Goal: Information Seeking & Learning: Learn about a topic

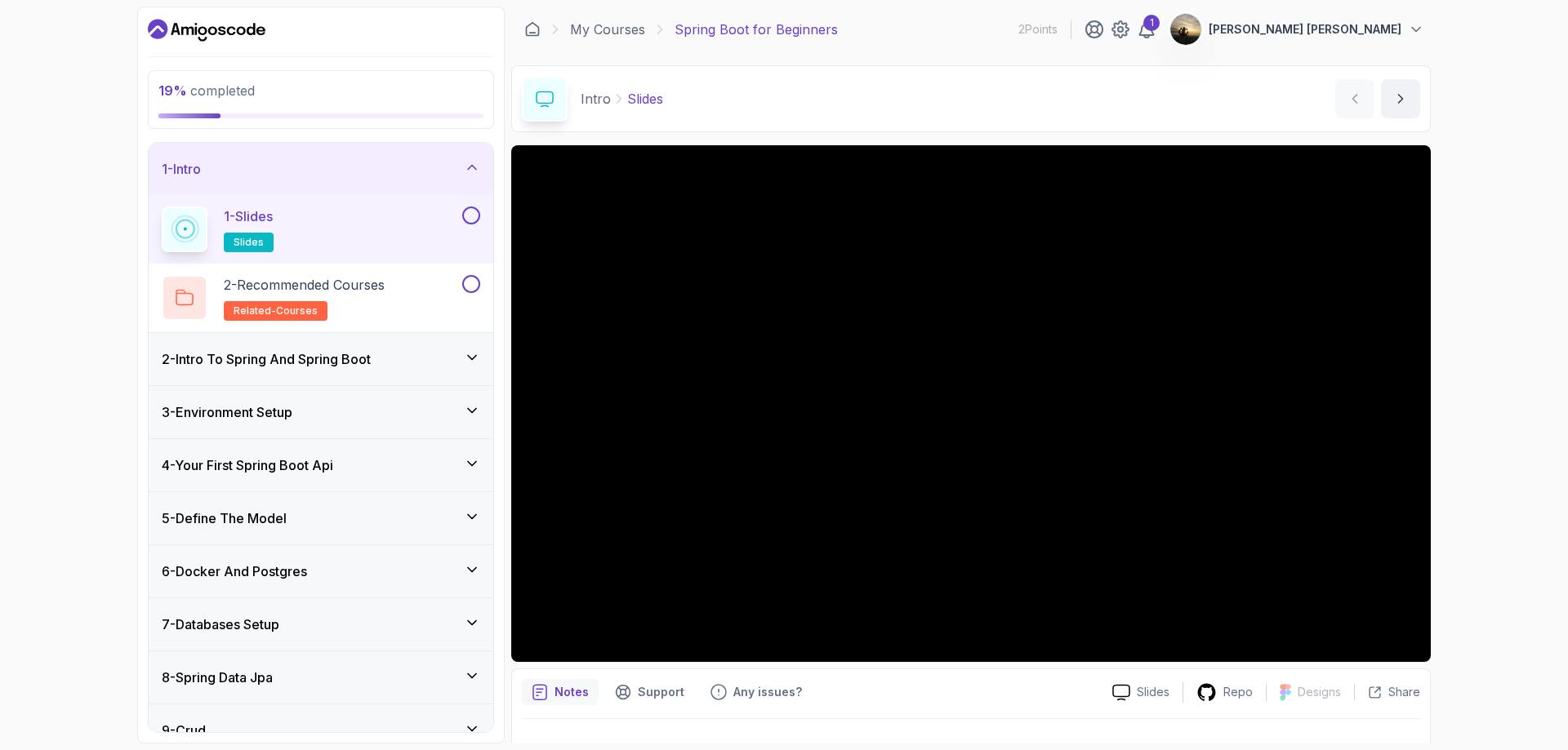
click at [305, 418] on div "3 - Environment Setup" at bounding box center [321, 411] width 319 height 19
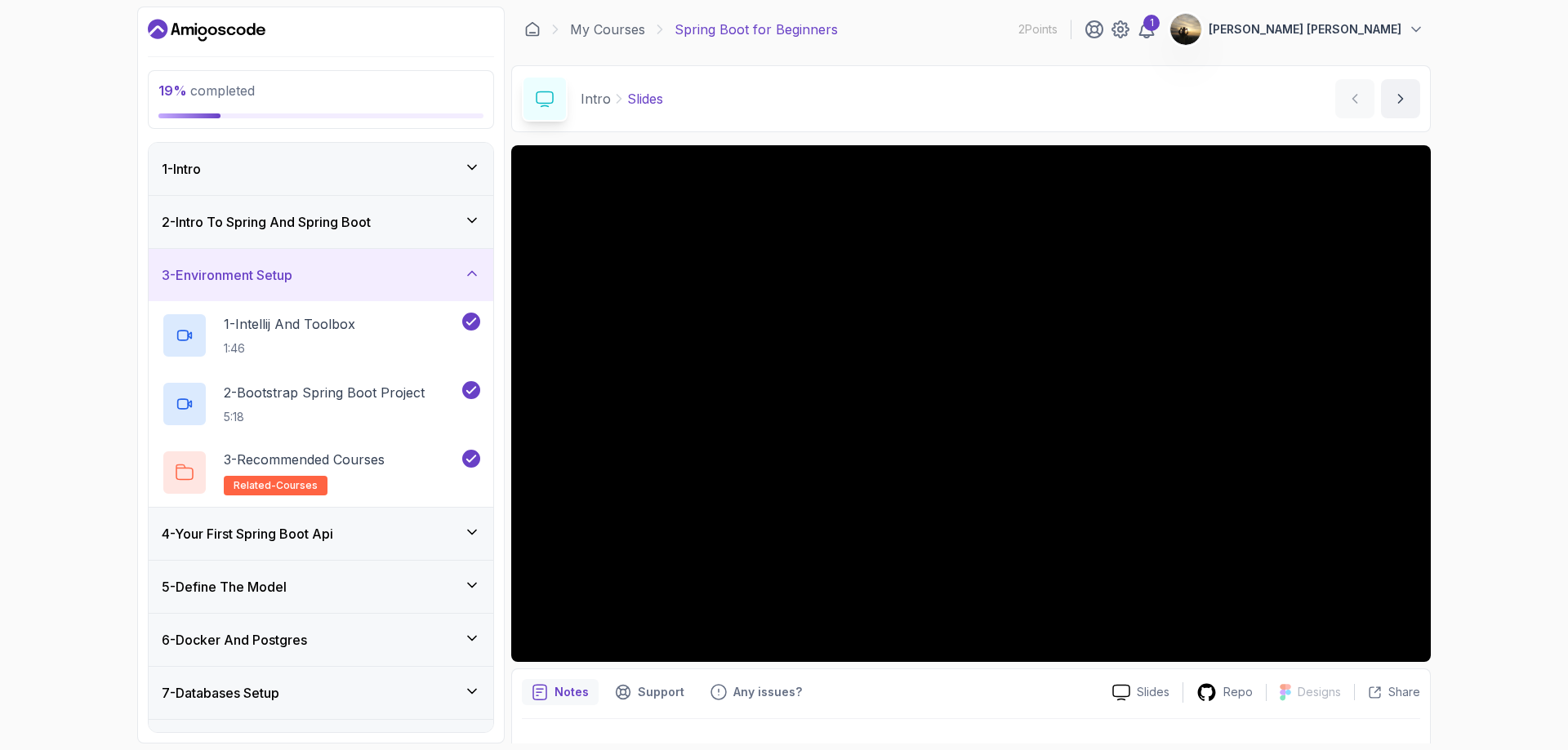
click at [320, 173] on div "1 - Intro" at bounding box center [321, 169] width 319 height 19
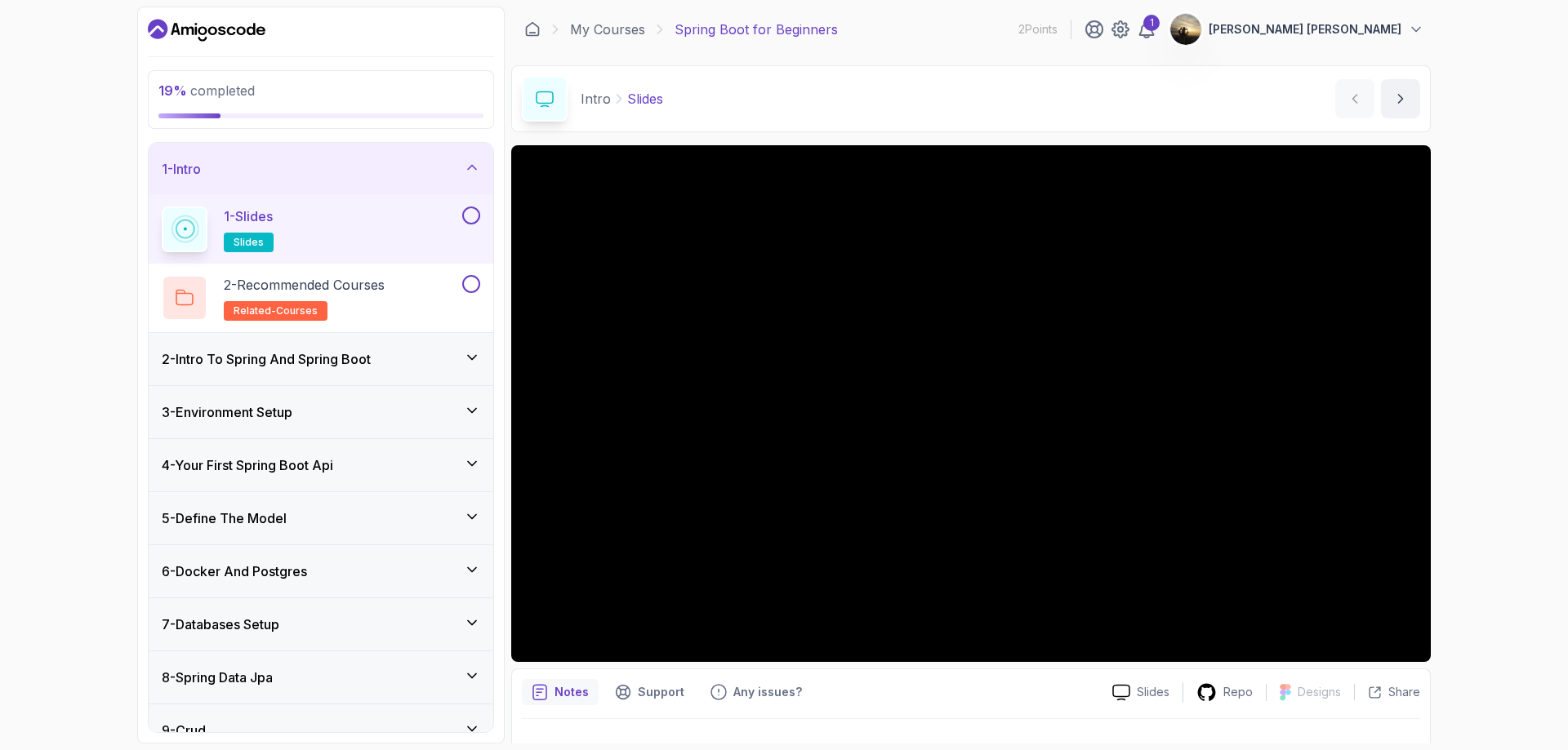
click at [475, 212] on button at bounding box center [471, 215] width 18 height 18
click at [472, 280] on button at bounding box center [471, 284] width 18 height 18
click at [459, 359] on div "2 - Intro To Spring And Spring Boot" at bounding box center [321, 359] width 319 height 19
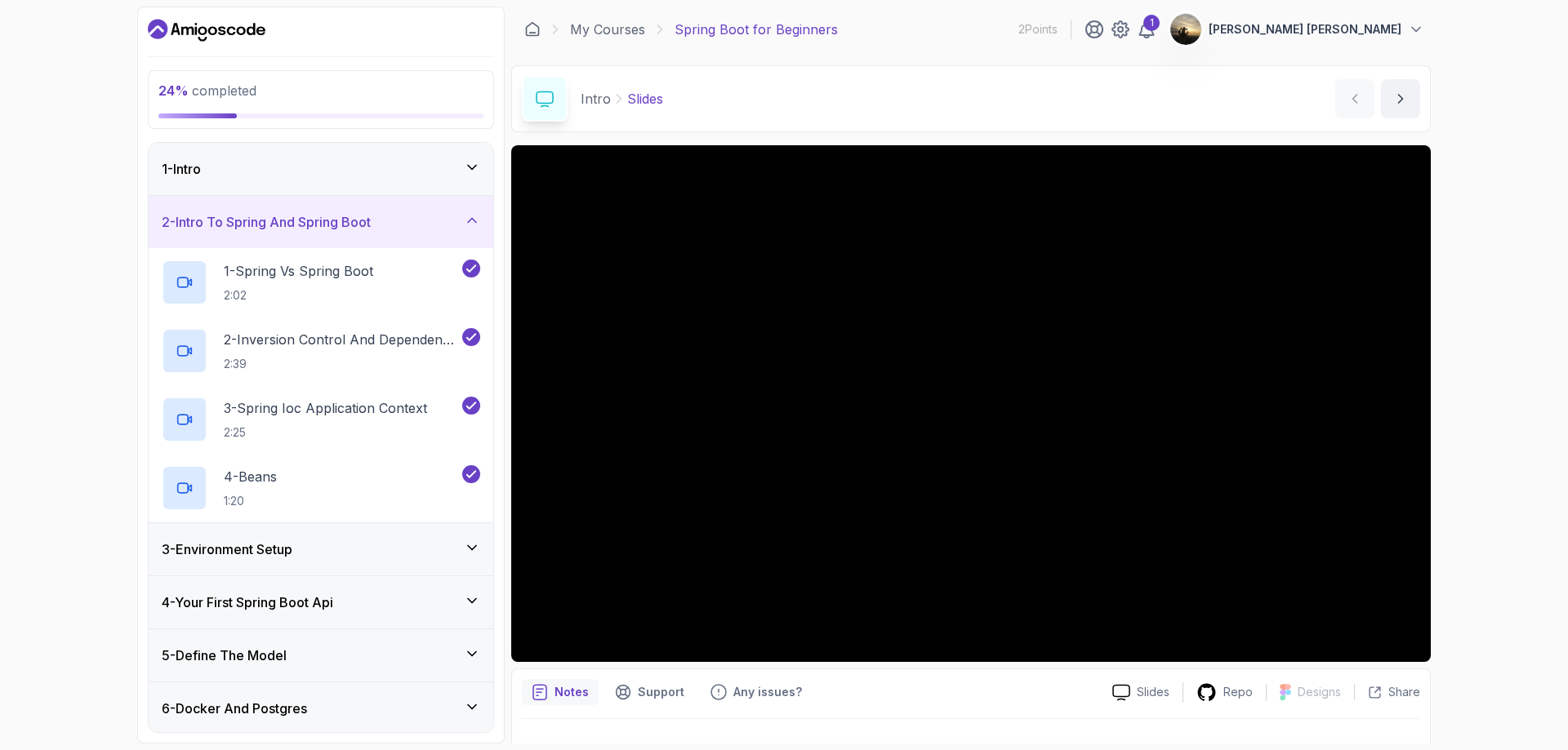
click at [369, 539] on div "3 - Environment Setup" at bounding box center [321, 549] width 319 height 19
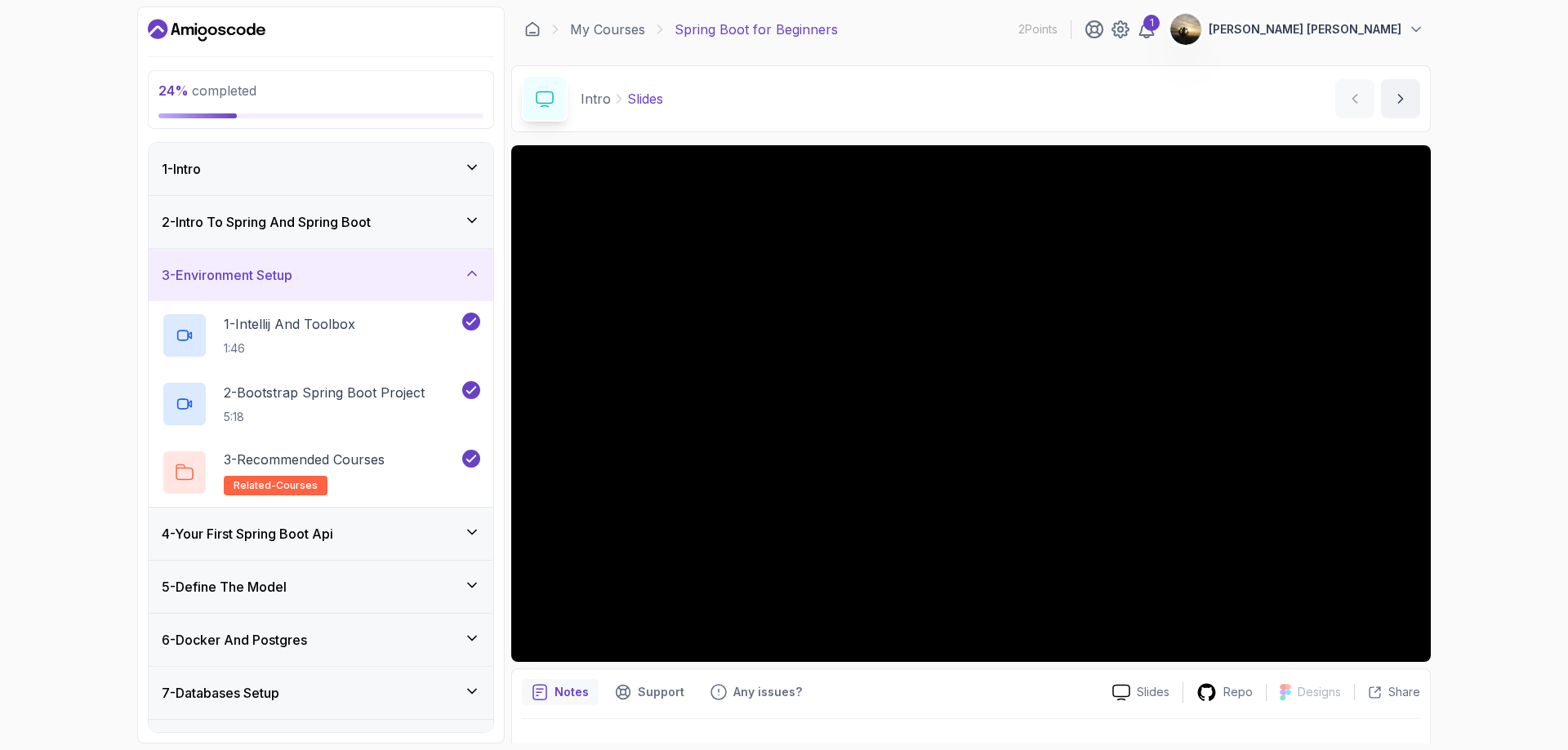
click at [385, 545] on div "4 - Your First Spring Boot Api" at bounding box center [321, 533] width 344 height 52
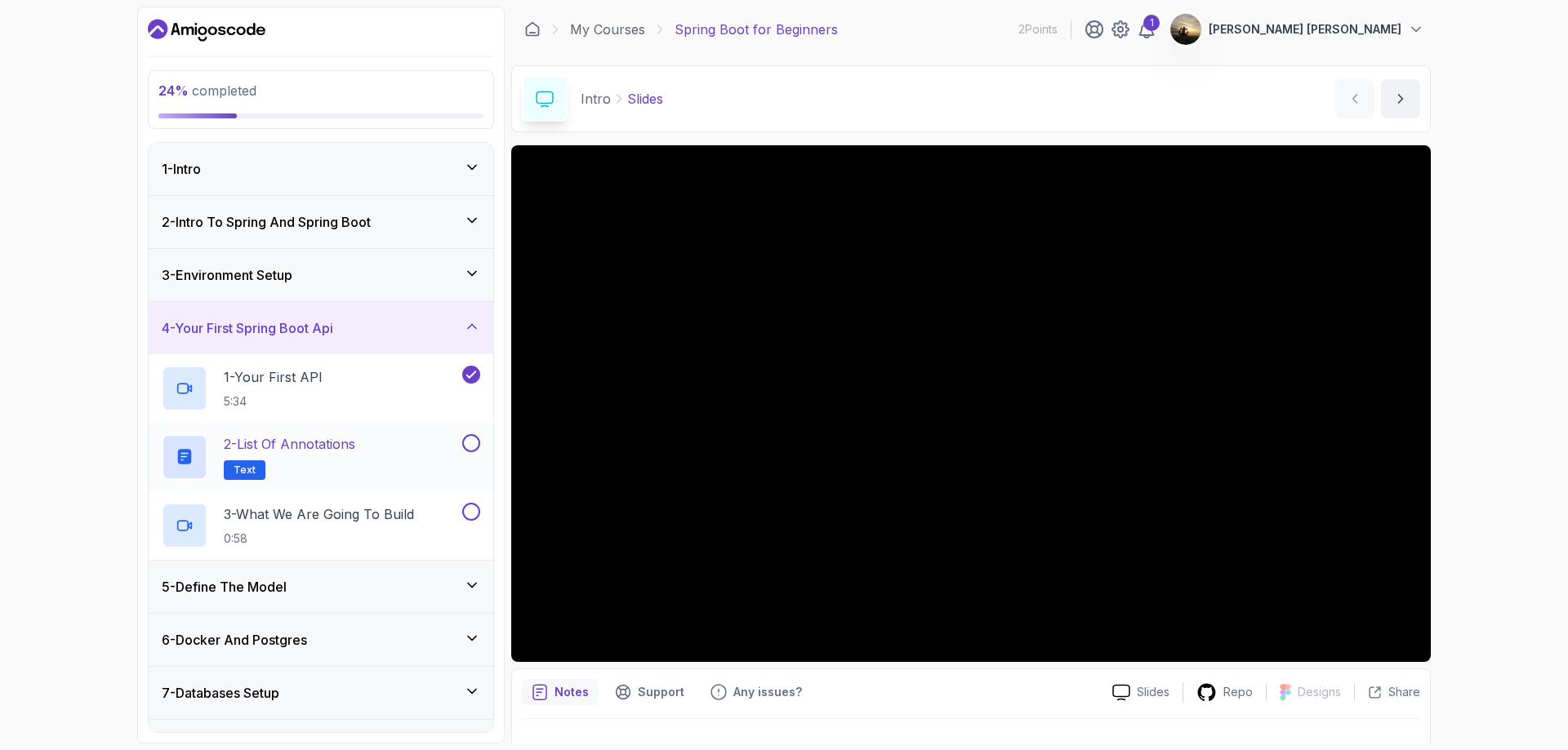
click at [368, 430] on div "2 - List of Annotations Text" at bounding box center [321, 457] width 344 height 68
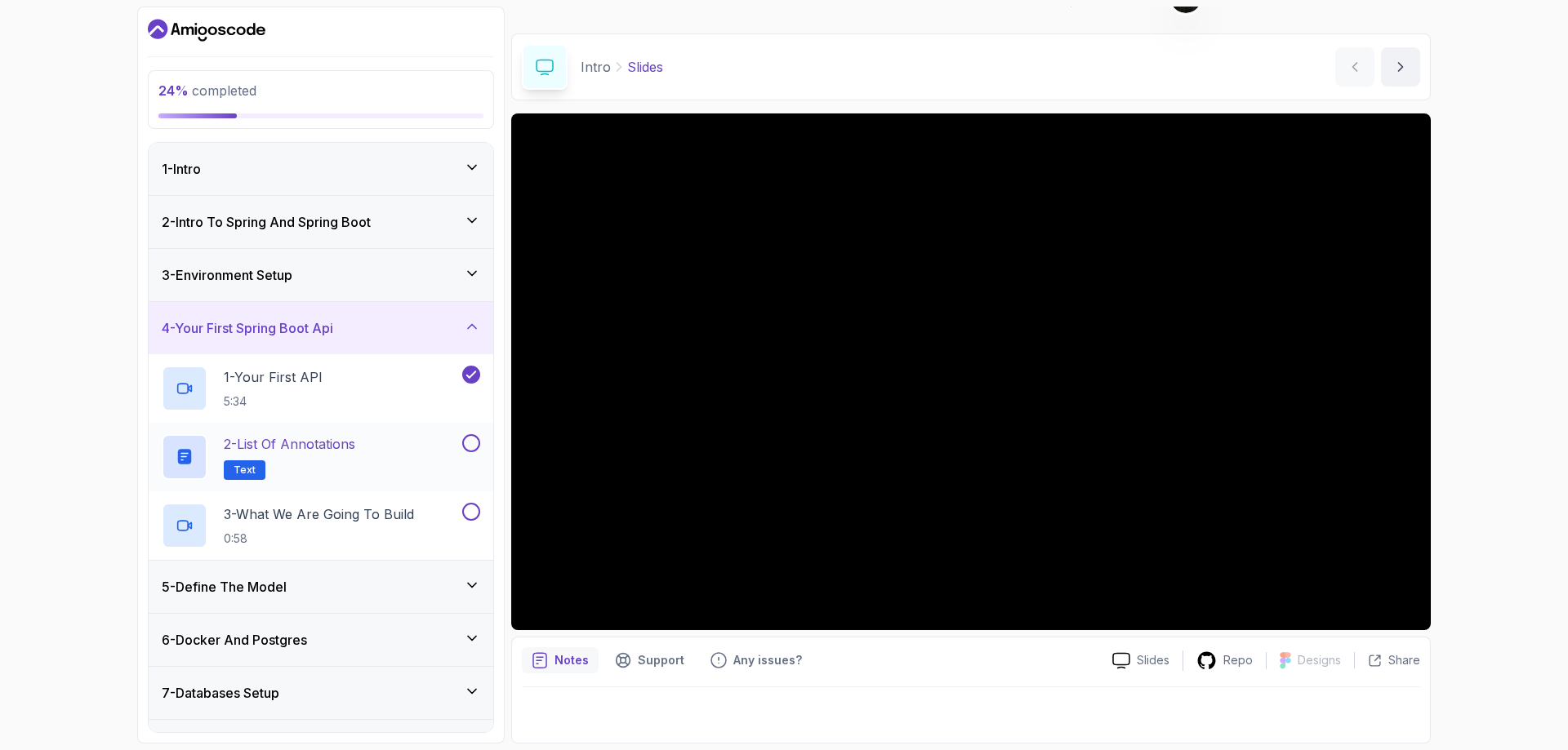
click at [314, 457] on h2 "2 - List of Annotations Text" at bounding box center [289, 457] width 131 height 46
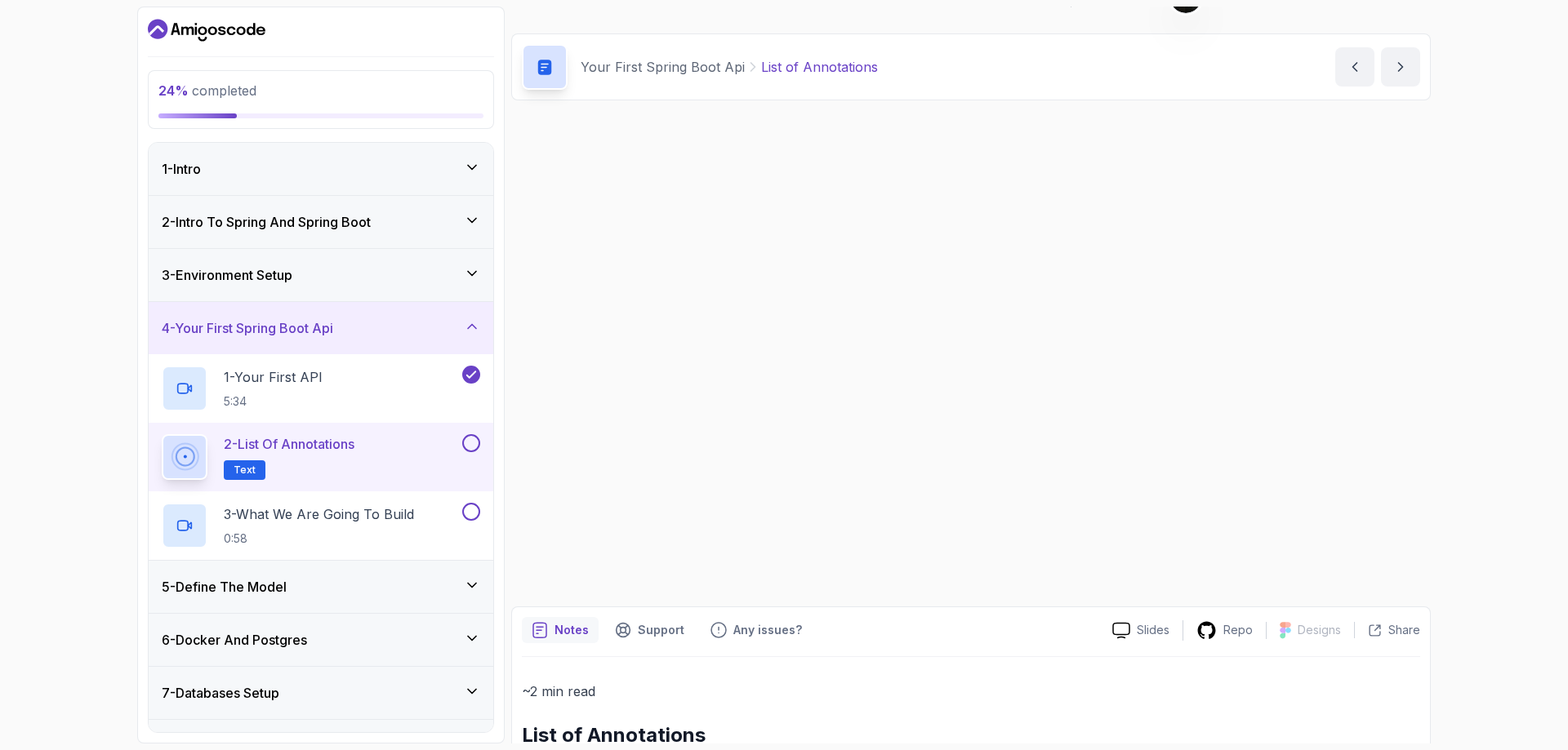
click at [314, 457] on h2 "2 - List of Annotations Text" at bounding box center [289, 457] width 131 height 46
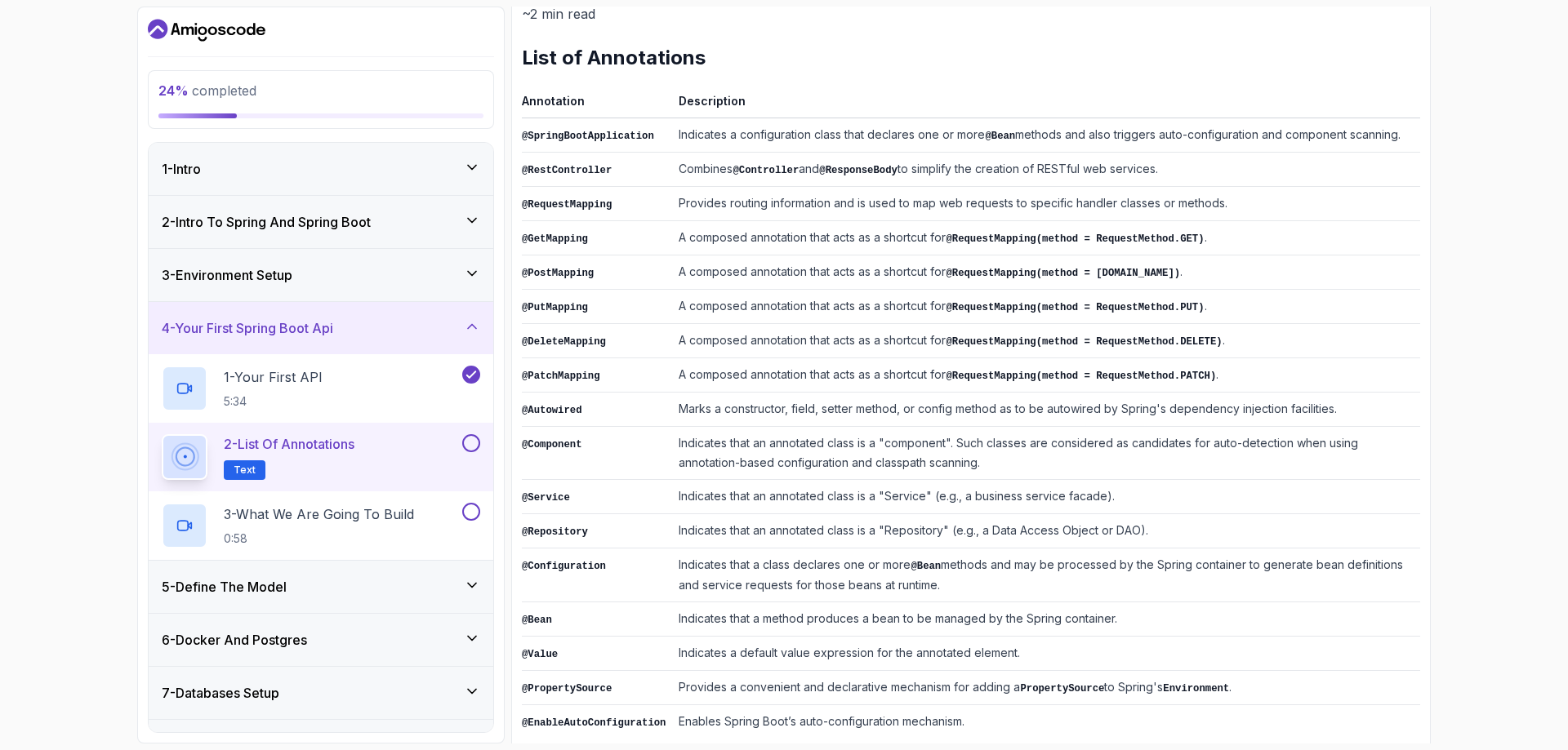
scroll to position [232, 0]
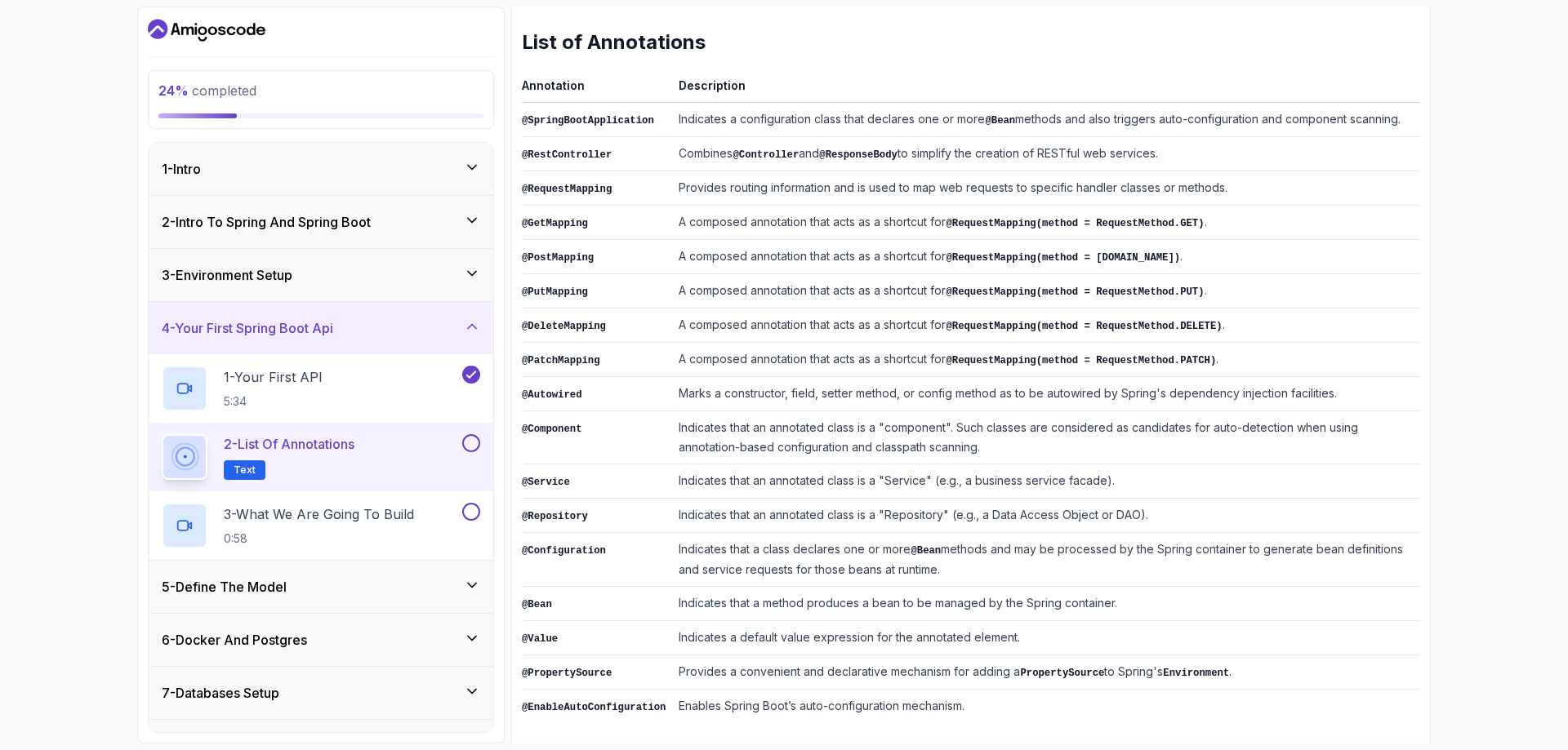
click at [474, 435] on div at bounding box center [469, 443] width 21 height 18
click at [471, 446] on button at bounding box center [471, 443] width 18 height 18
click at [466, 509] on button at bounding box center [471, 511] width 18 height 18
click at [466, 509] on icon at bounding box center [470, 511] width 14 height 16
click at [388, 511] on p "3 - What We Are Going To Build" at bounding box center [319, 514] width 190 height 19
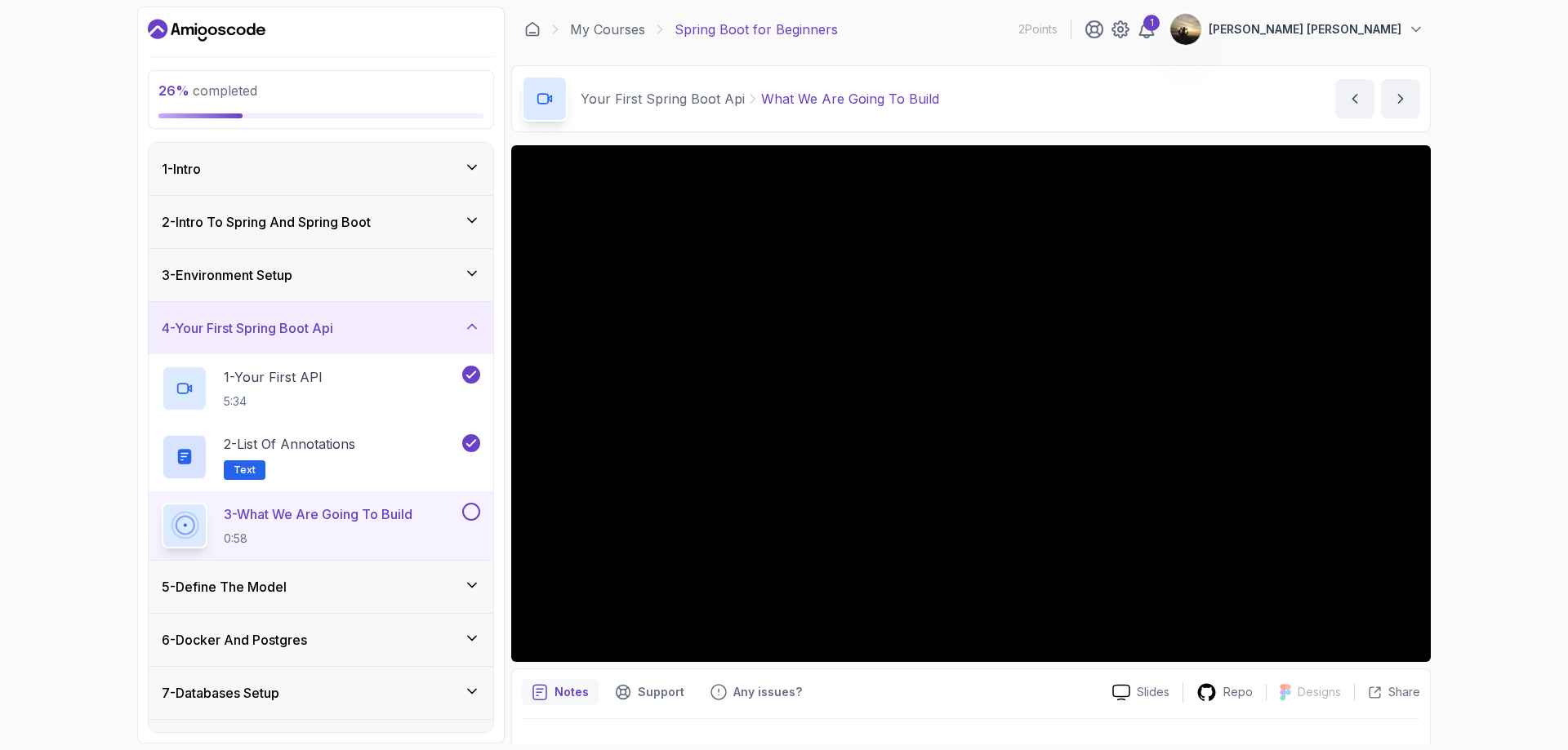
click at [466, 514] on button at bounding box center [471, 511] width 18 height 18
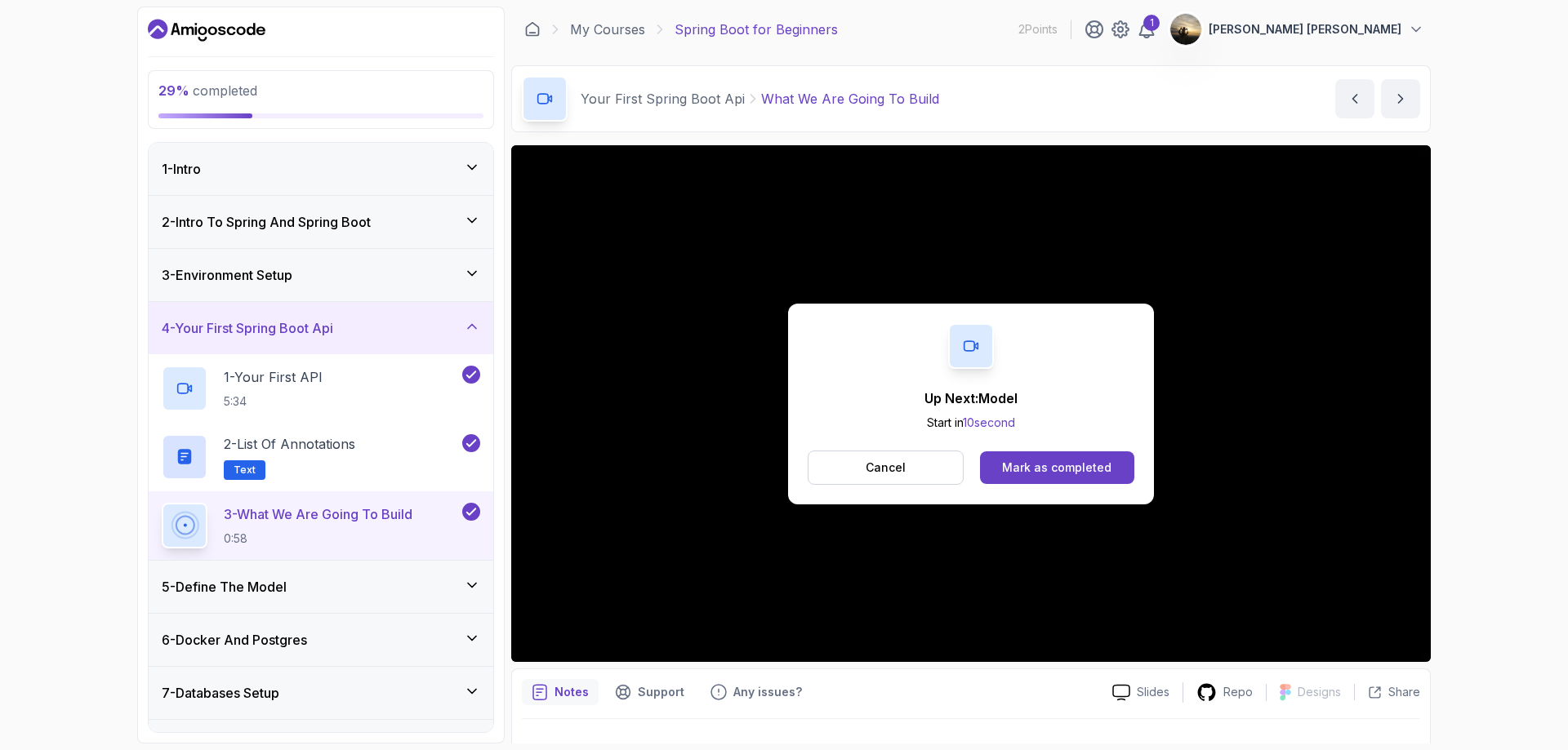
click at [418, 580] on div "5 - Define The Model" at bounding box center [321, 587] width 319 height 19
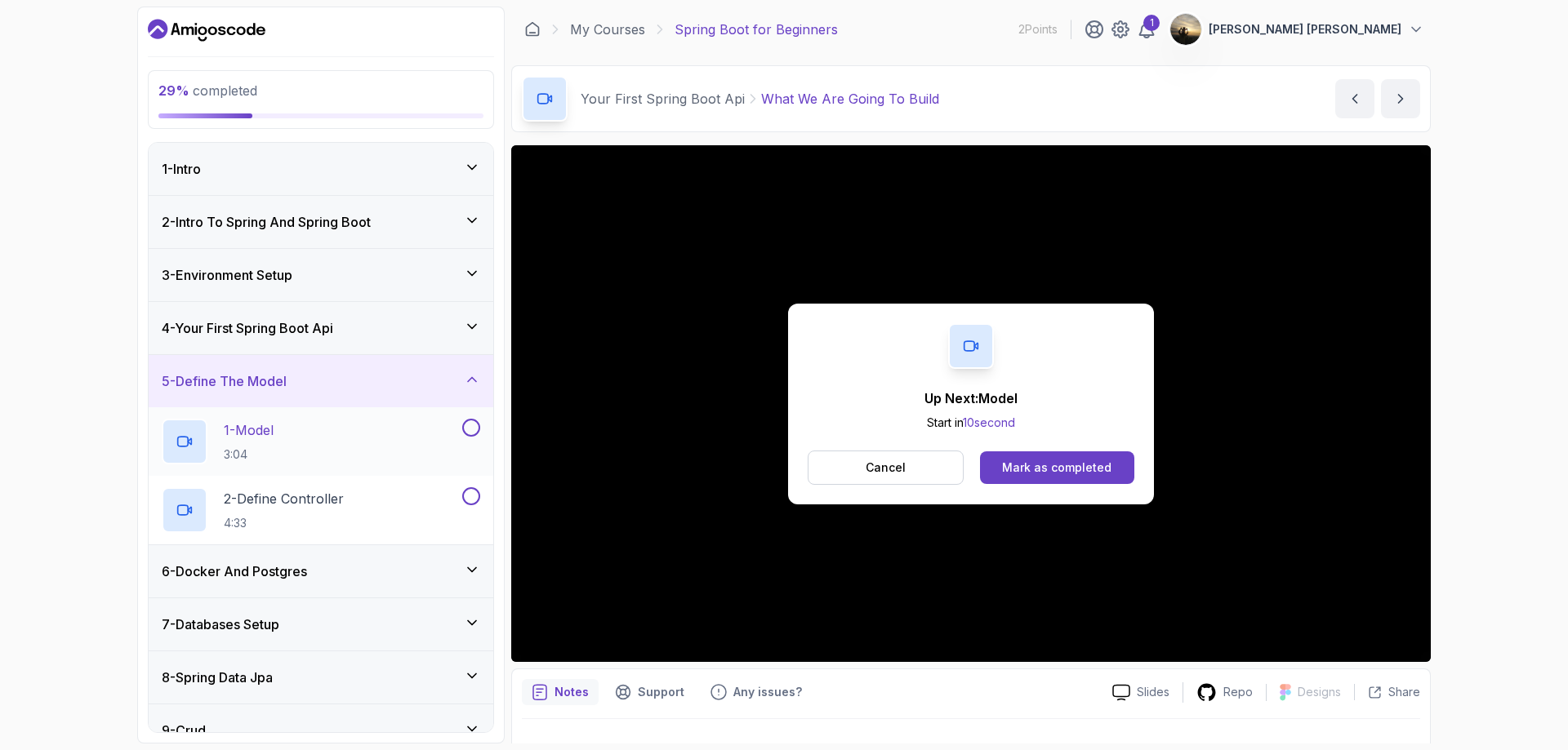
click at [402, 464] on div "1 - Model 3:04" at bounding box center [321, 441] width 344 height 68
click at [1062, 454] on button "Mark as completed" at bounding box center [1057, 468] width 154 height 33
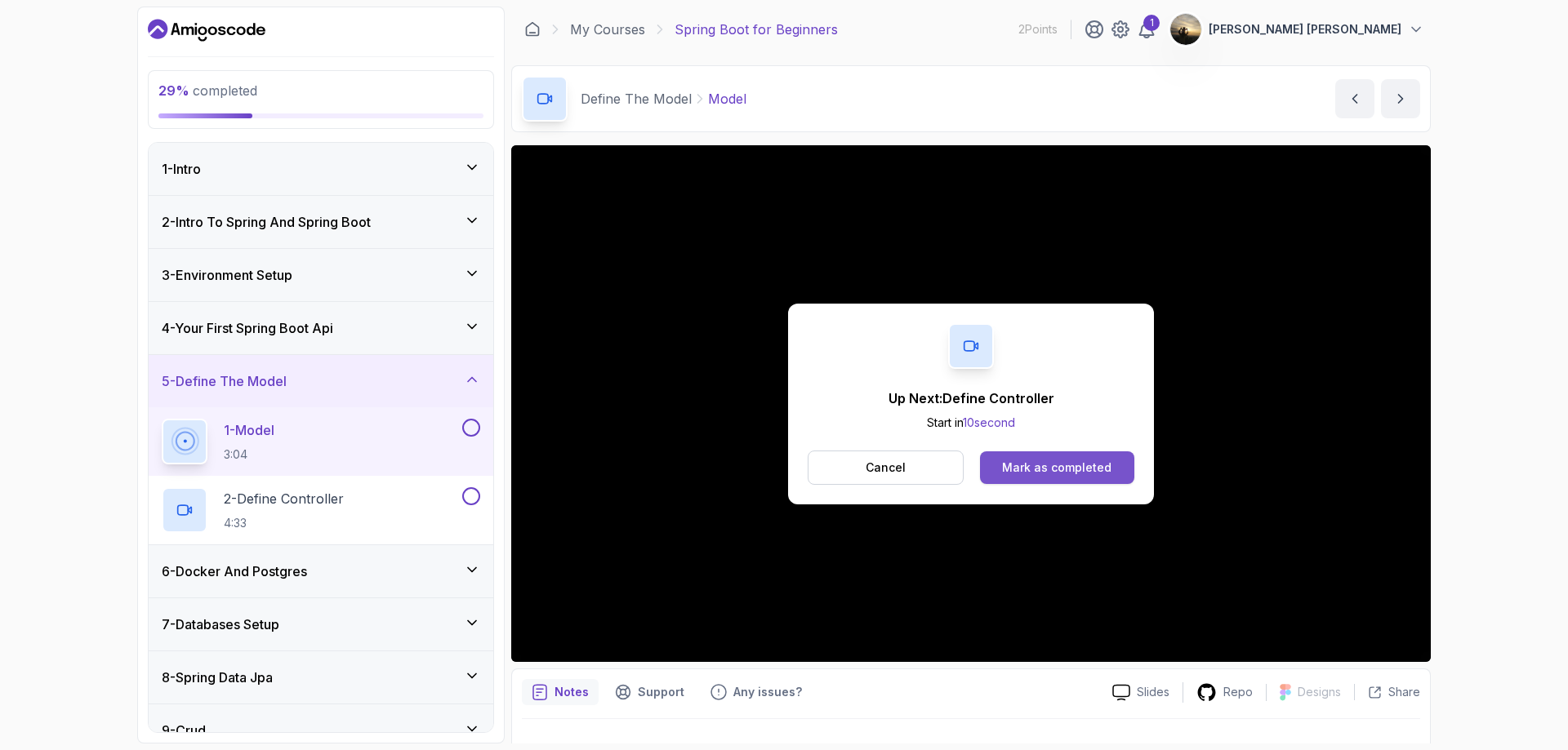
click at [1036, 480] on button "Mark as completed" at bounding box center [1057, 468] width 154 height 33
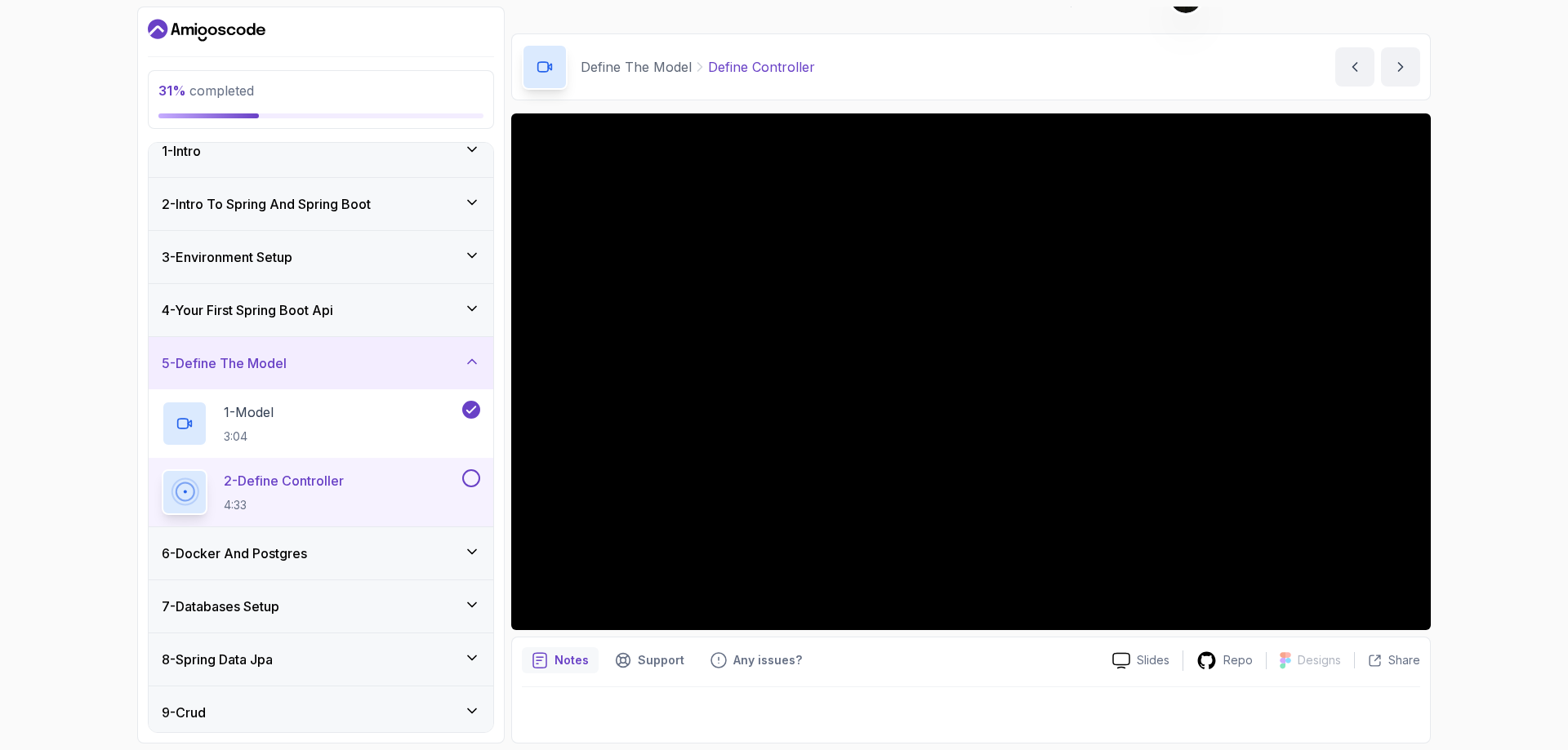
scroll to position [82, 0]
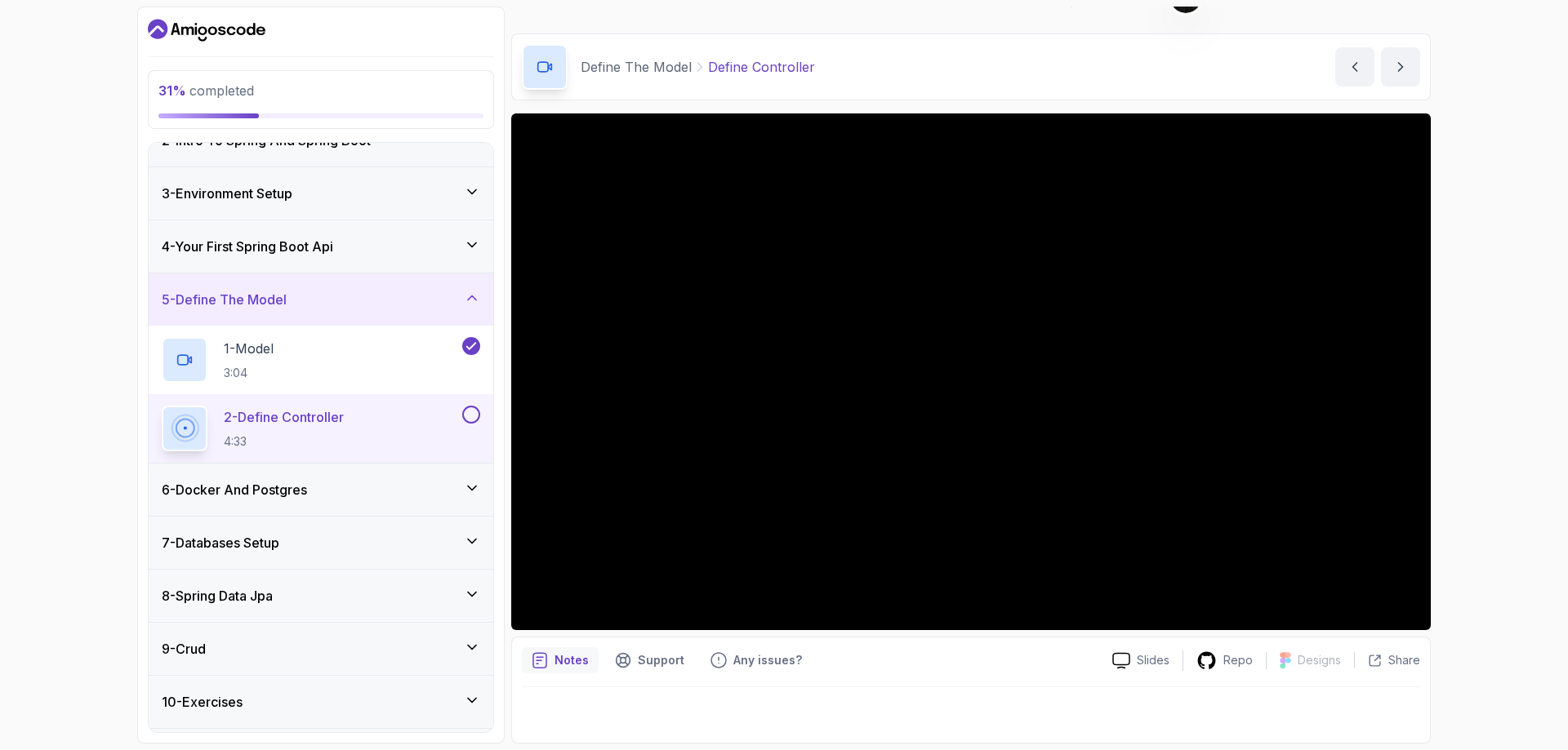
click at [466, 489] on icon at bounding box center [471, 487] width 16 height 16
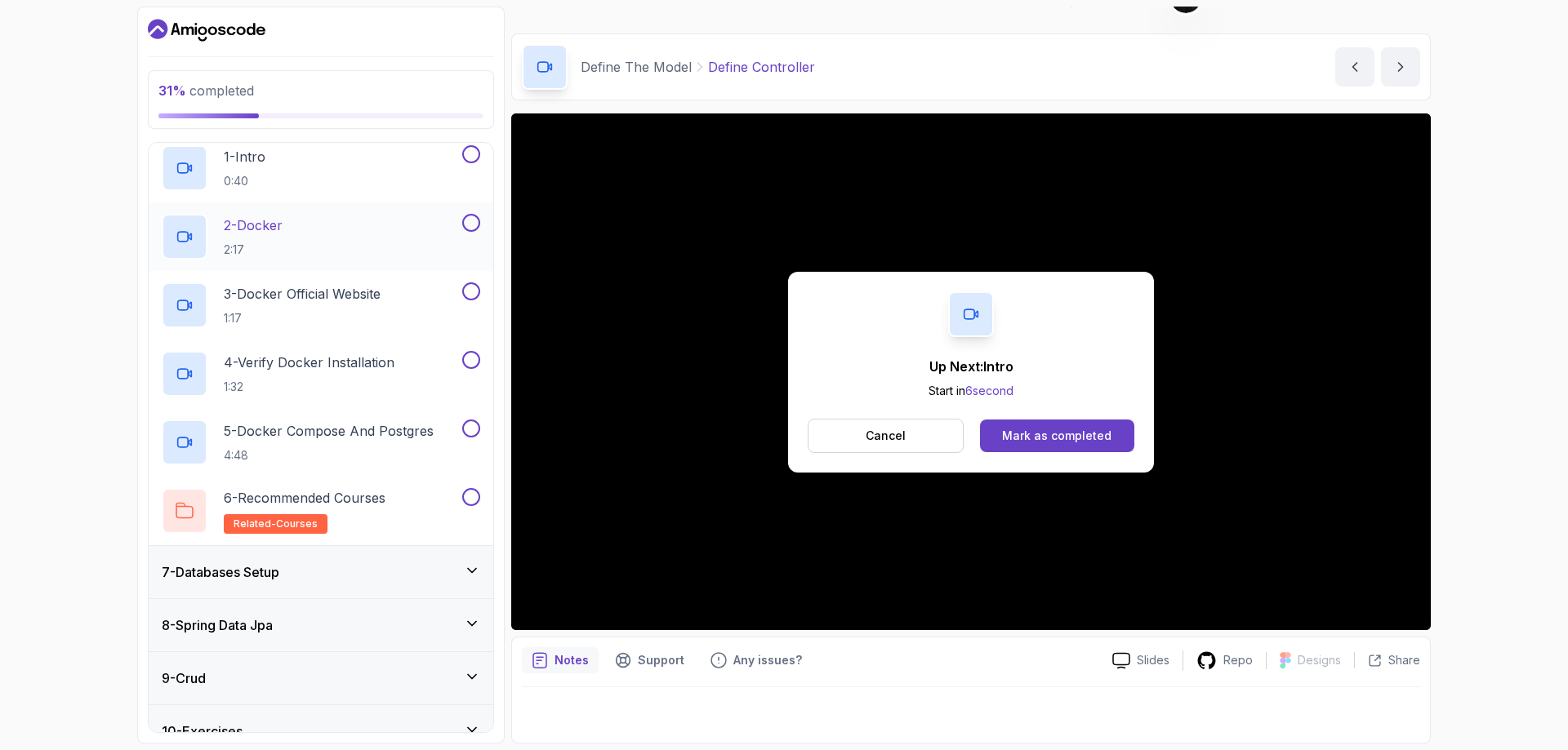
scroll to position [408, 0]
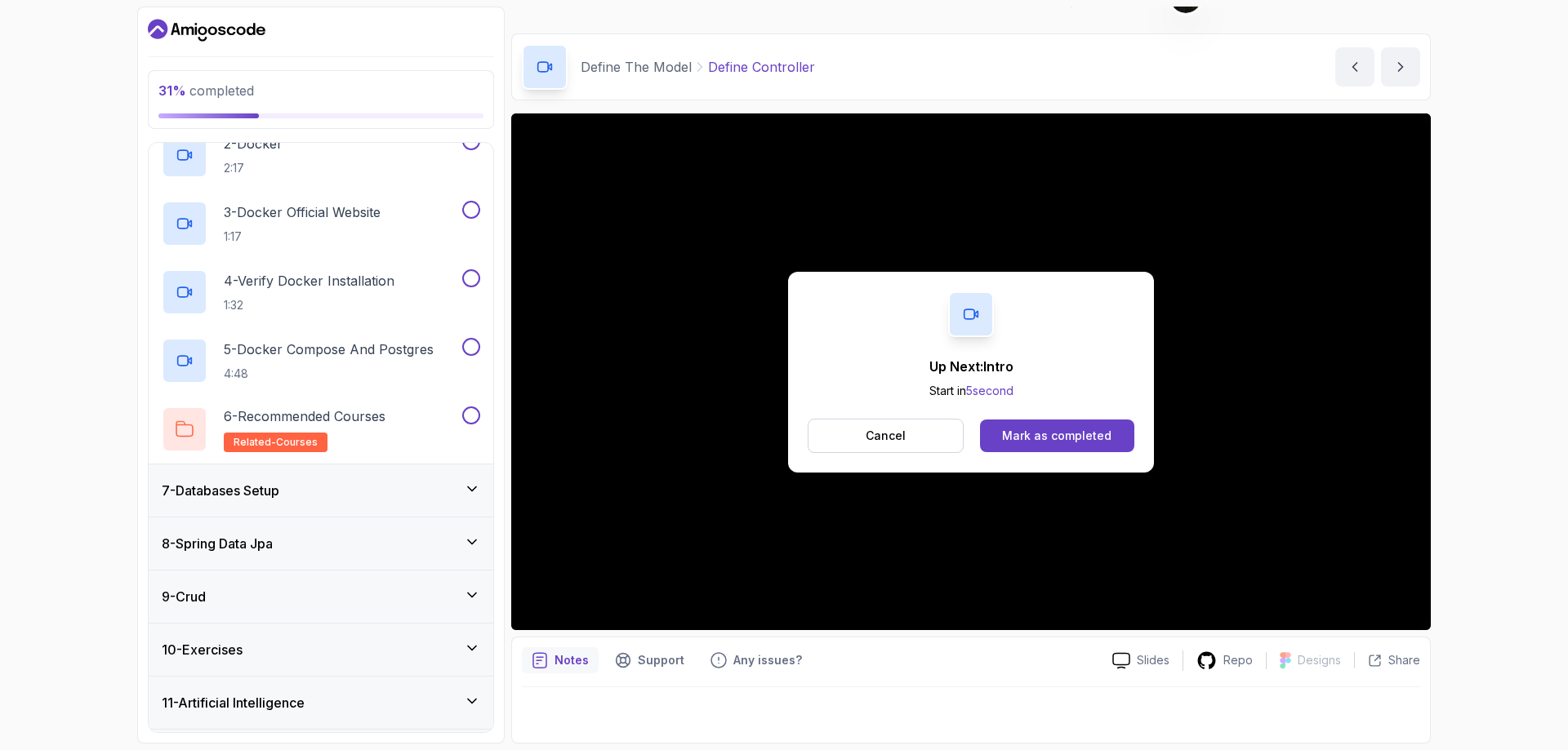
click at [458, 480] on div "7 - Databases Setup" at bounding box center [321, 490] width 319 height 19
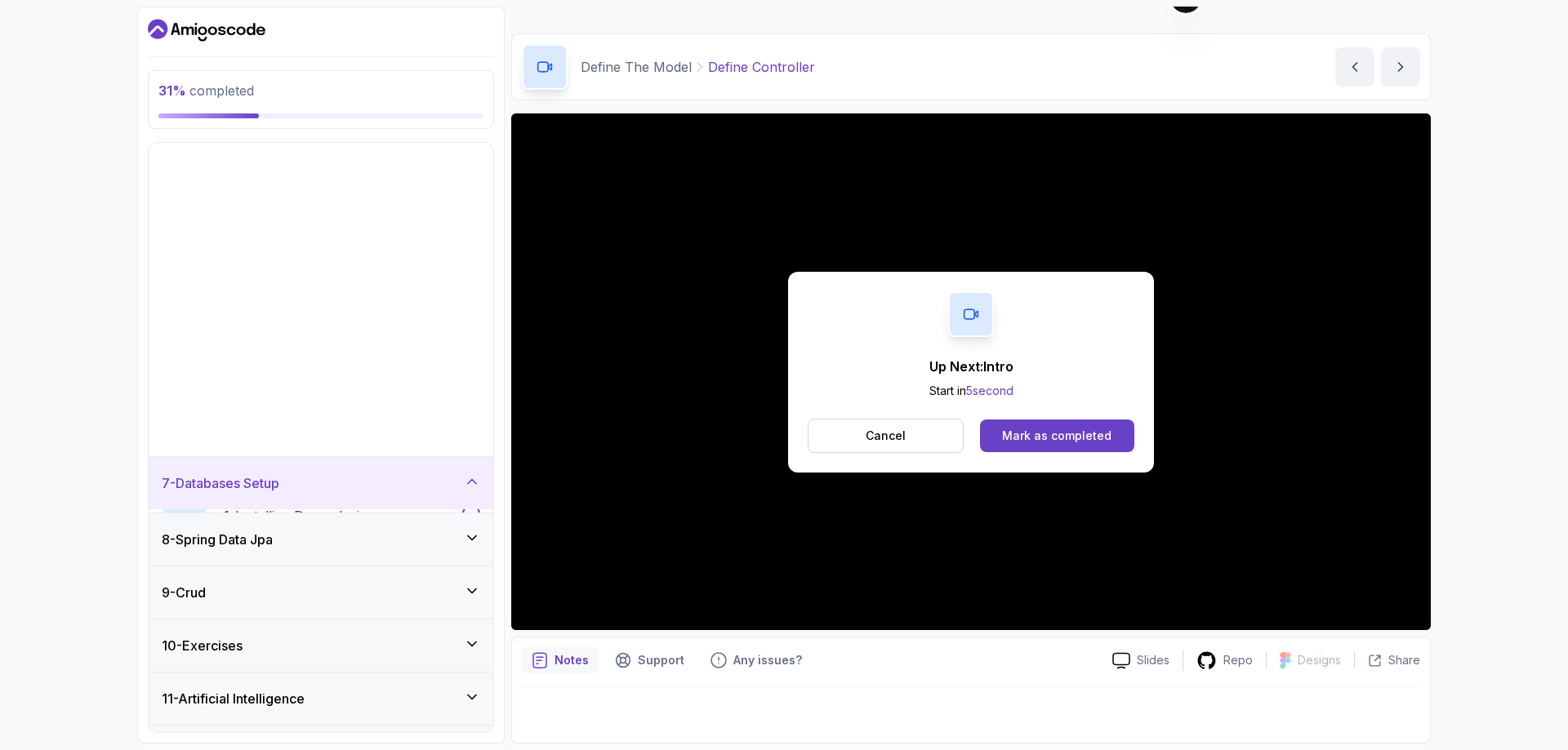
scroll to position [46, 0]
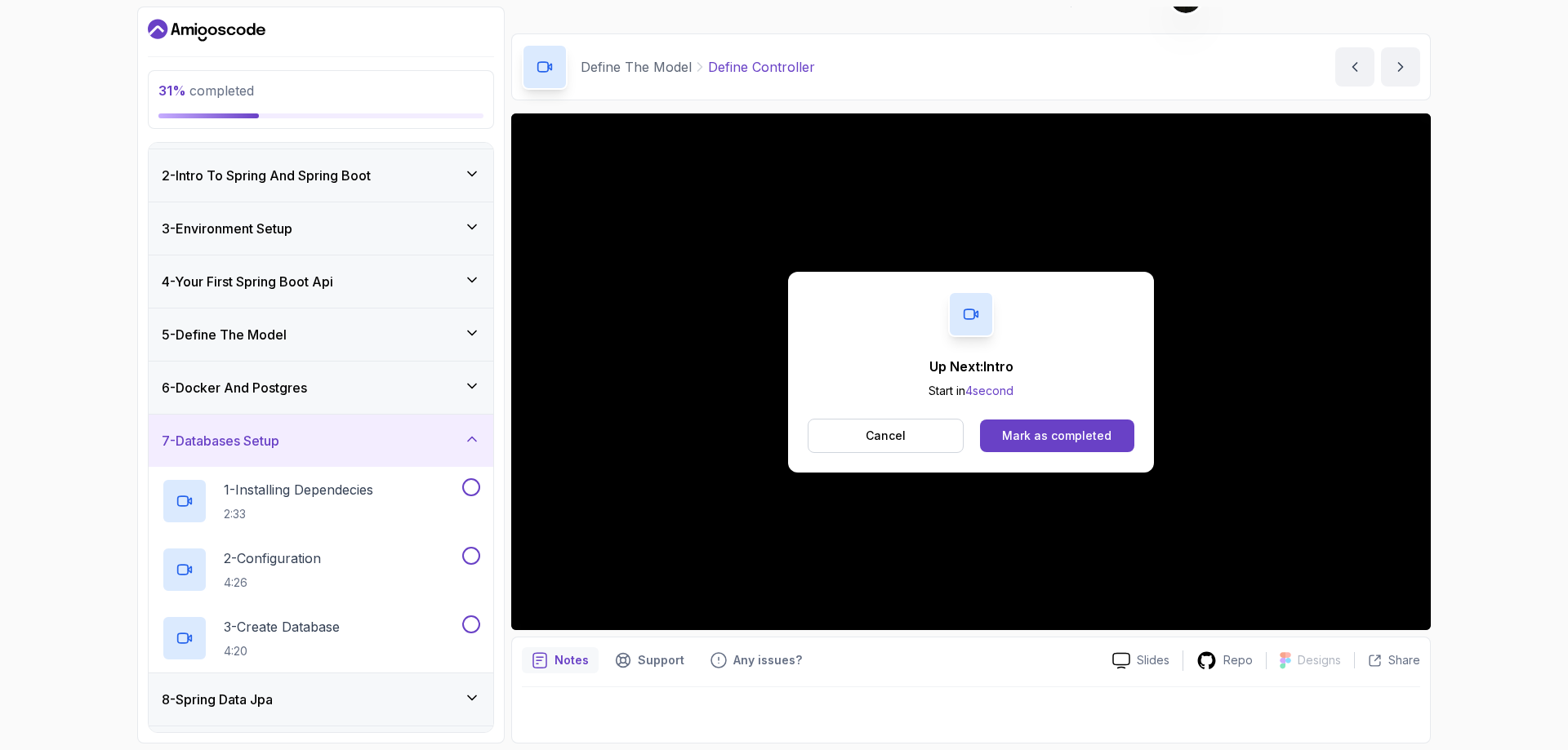
click at [463, 435] on icon at bounding box center [471, 438] width 16 height 16
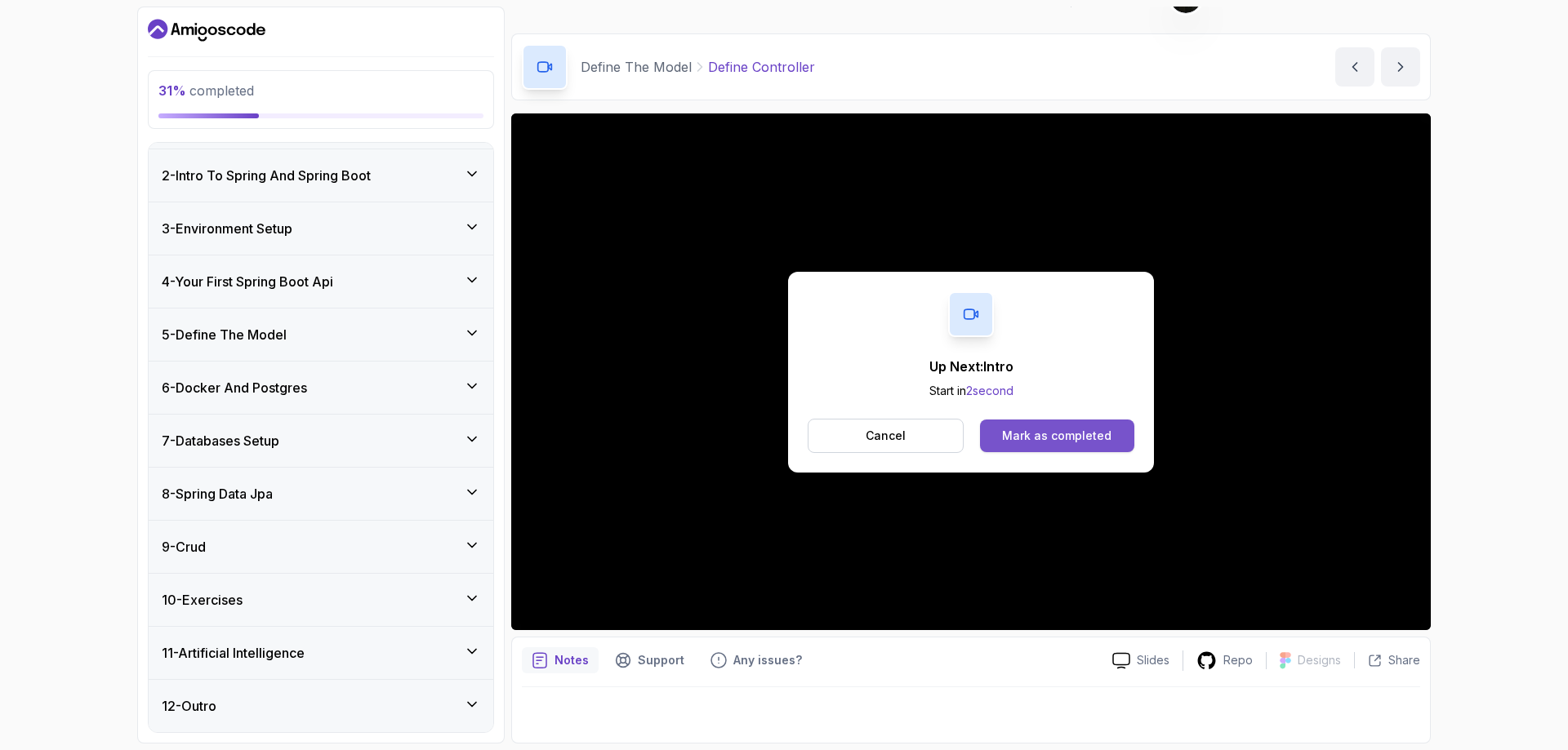
click at [1049, 430] on div "Mark as completed" at bounding box center [1057, 435] width 109 height 16
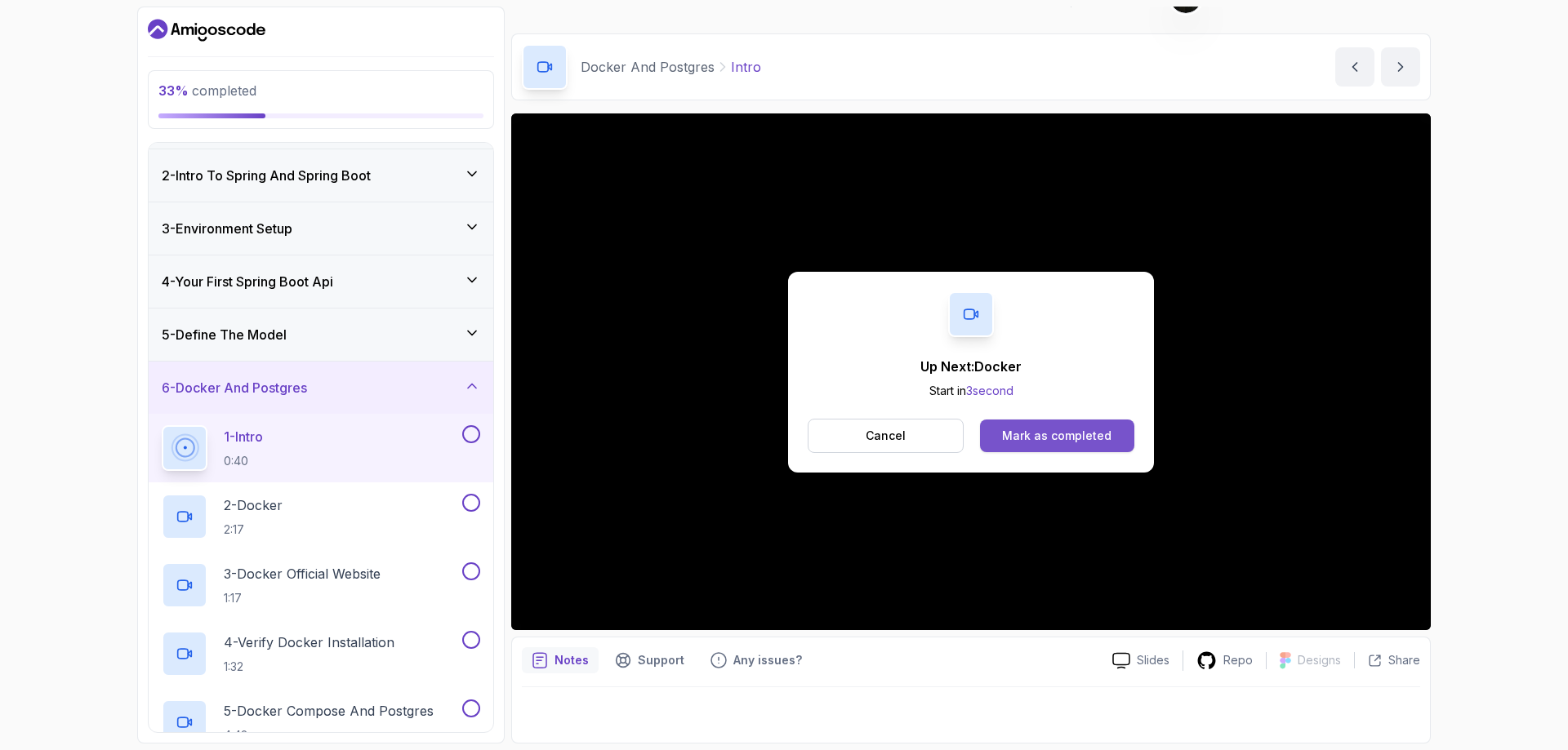
click at [1047, 434] on div "Mark as completed" at bounding box center [1057, 435] width 109 height 16
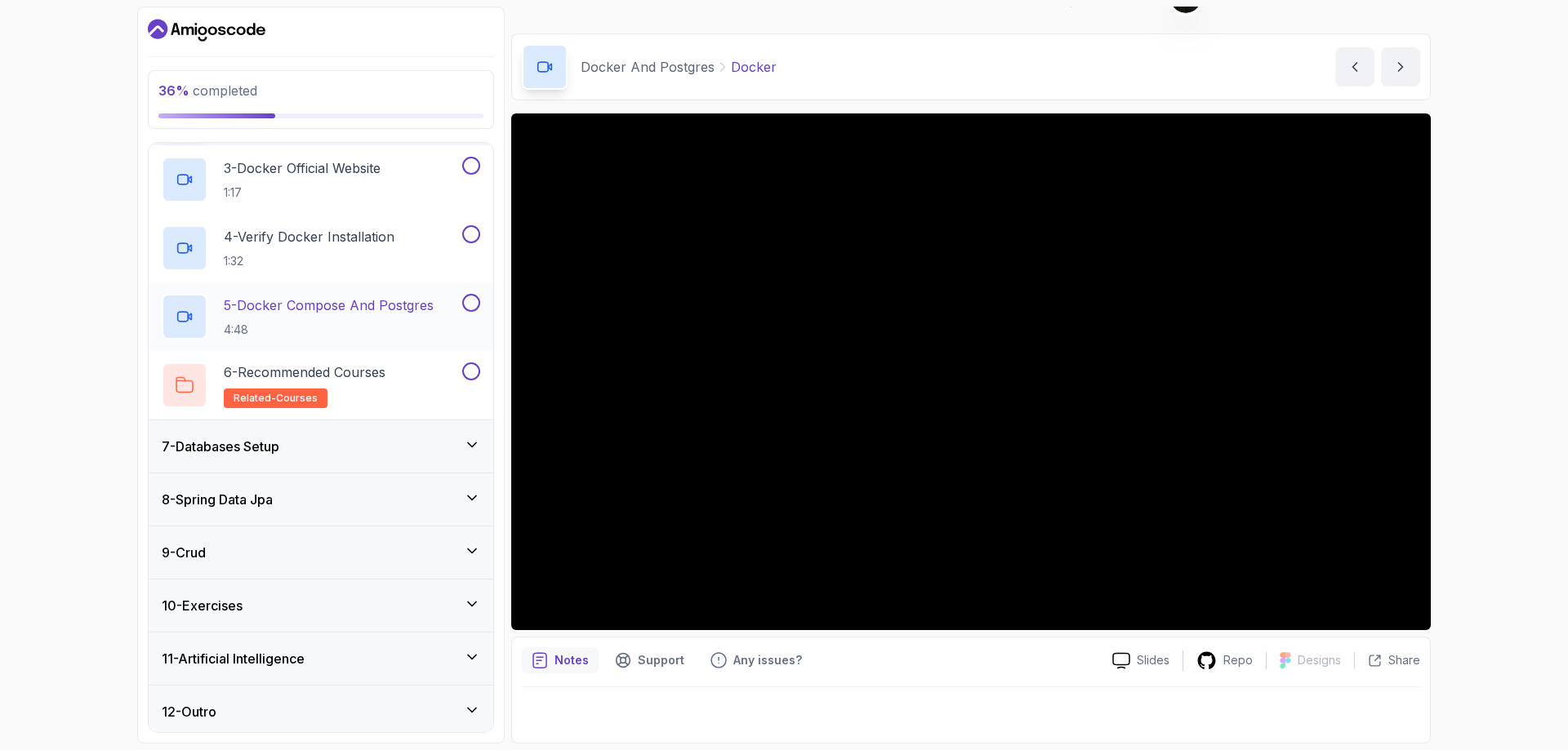
scroll to position [457, 0]
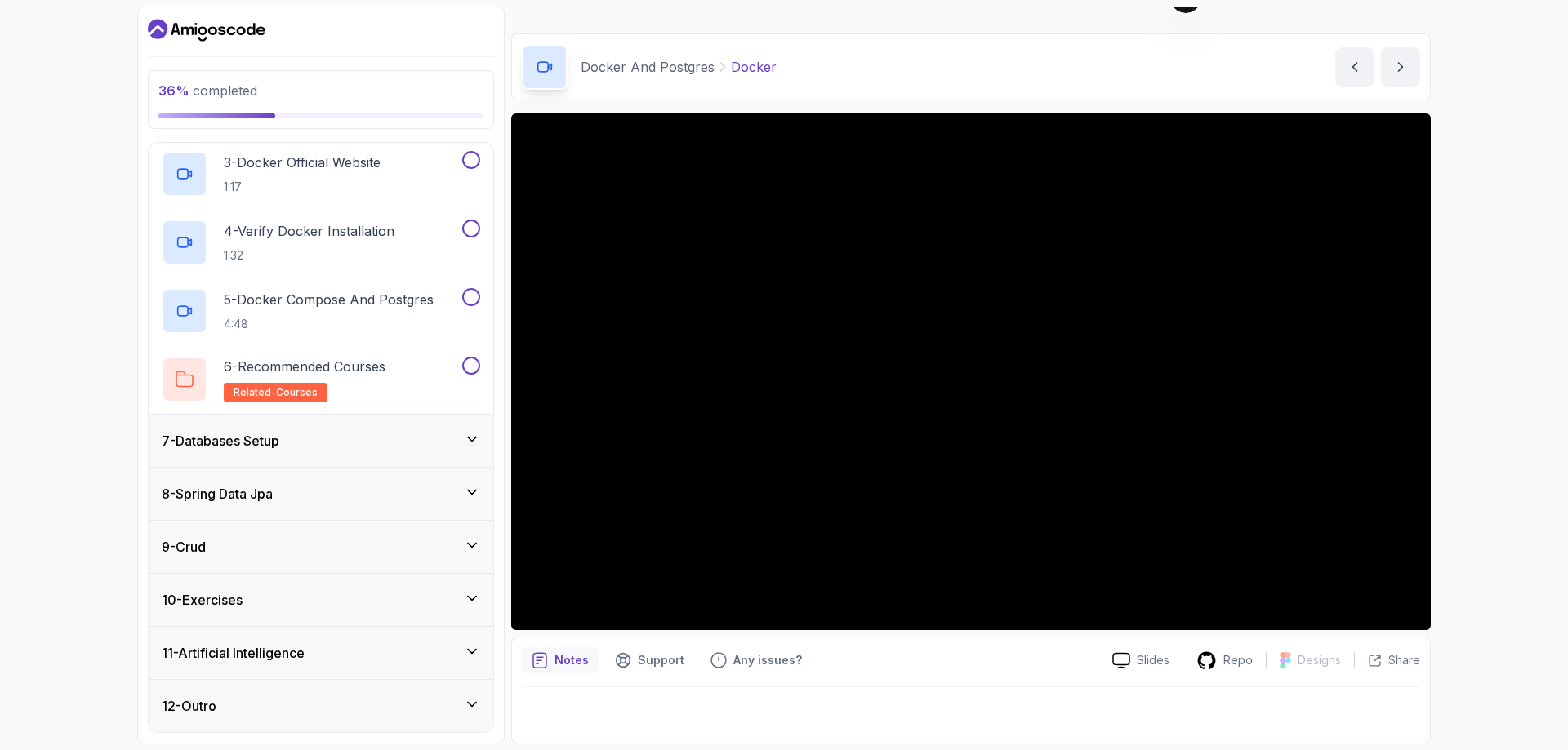
click at [299, 687] on div "12 - Outro" at bounding box center [321, 706] width 344 height 52
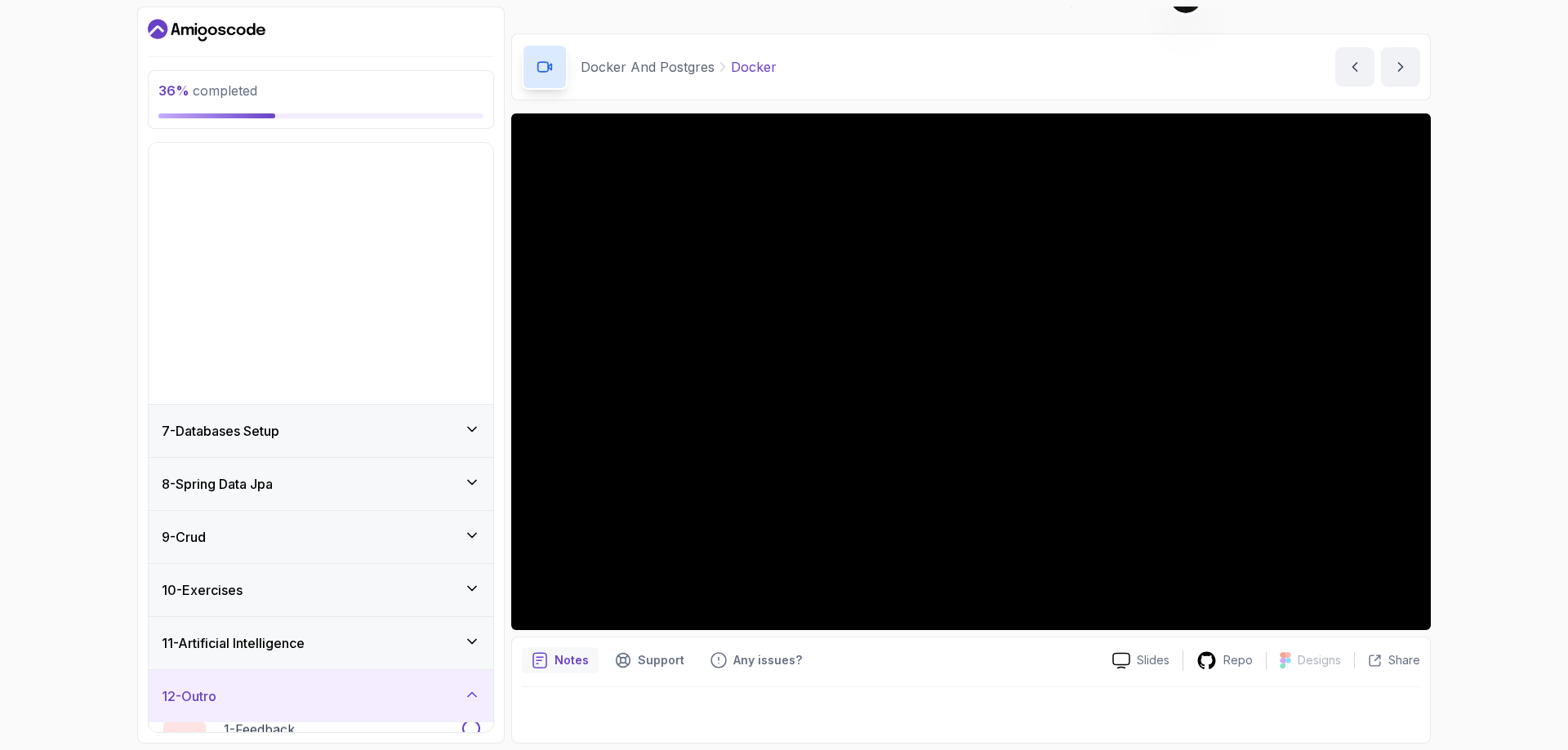
scroll to position [46, 0]
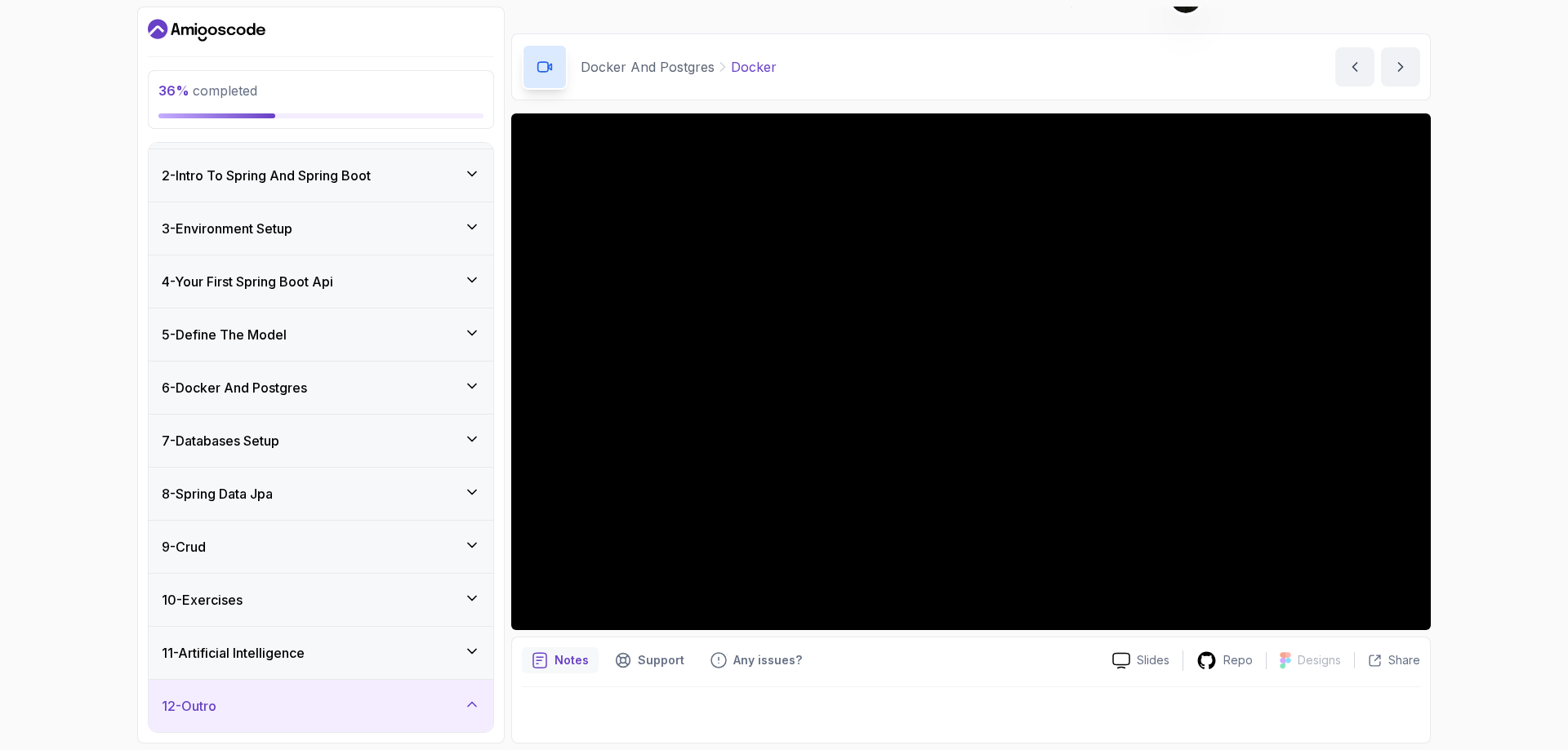
click at [294, 698] on div "12 - Outro" at bounding box center [321, 706] width 319 height 19
click at [273, 705] on div "12 - Outro" at bounding box center [321, 706] width 319 height 19
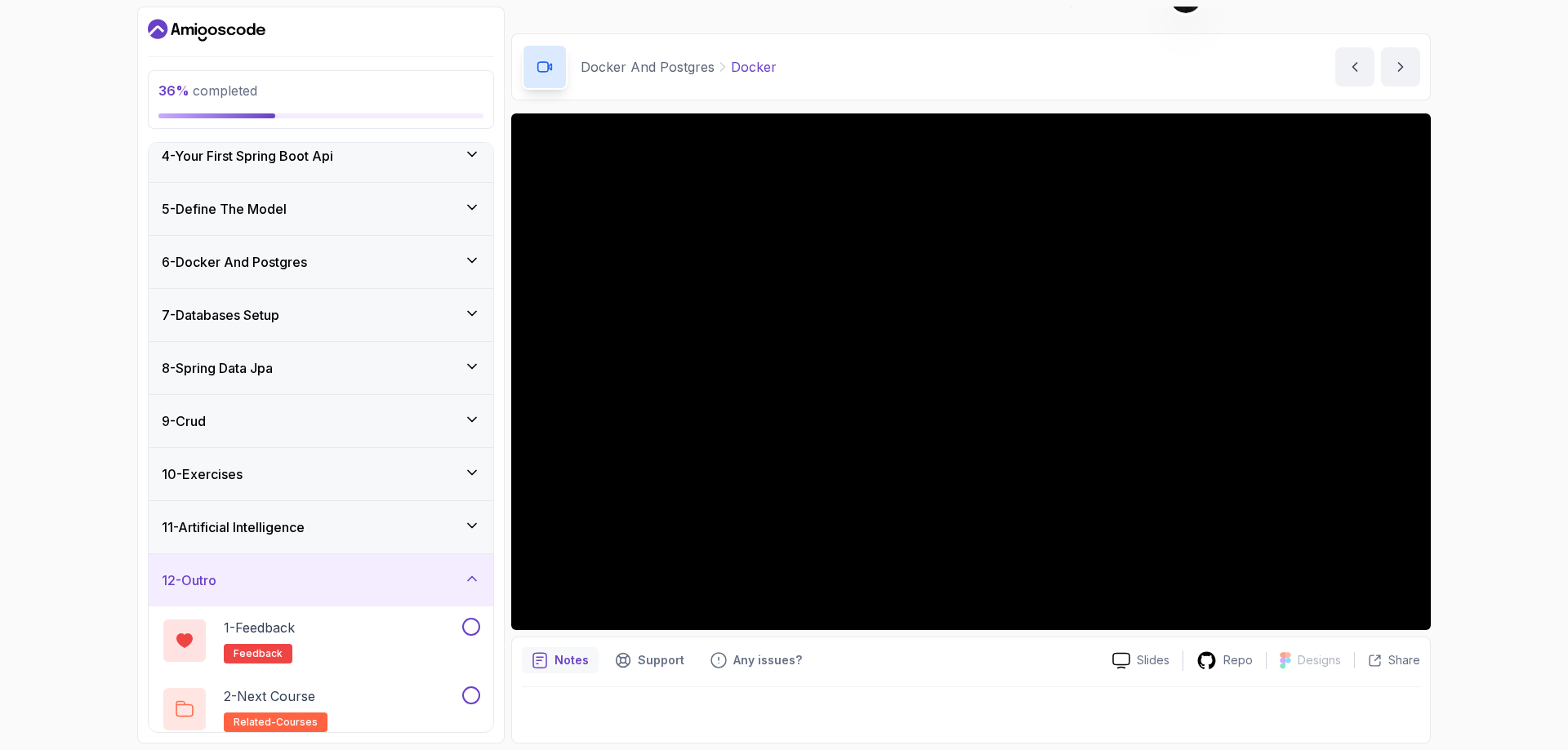
scroll to position [183, 0]
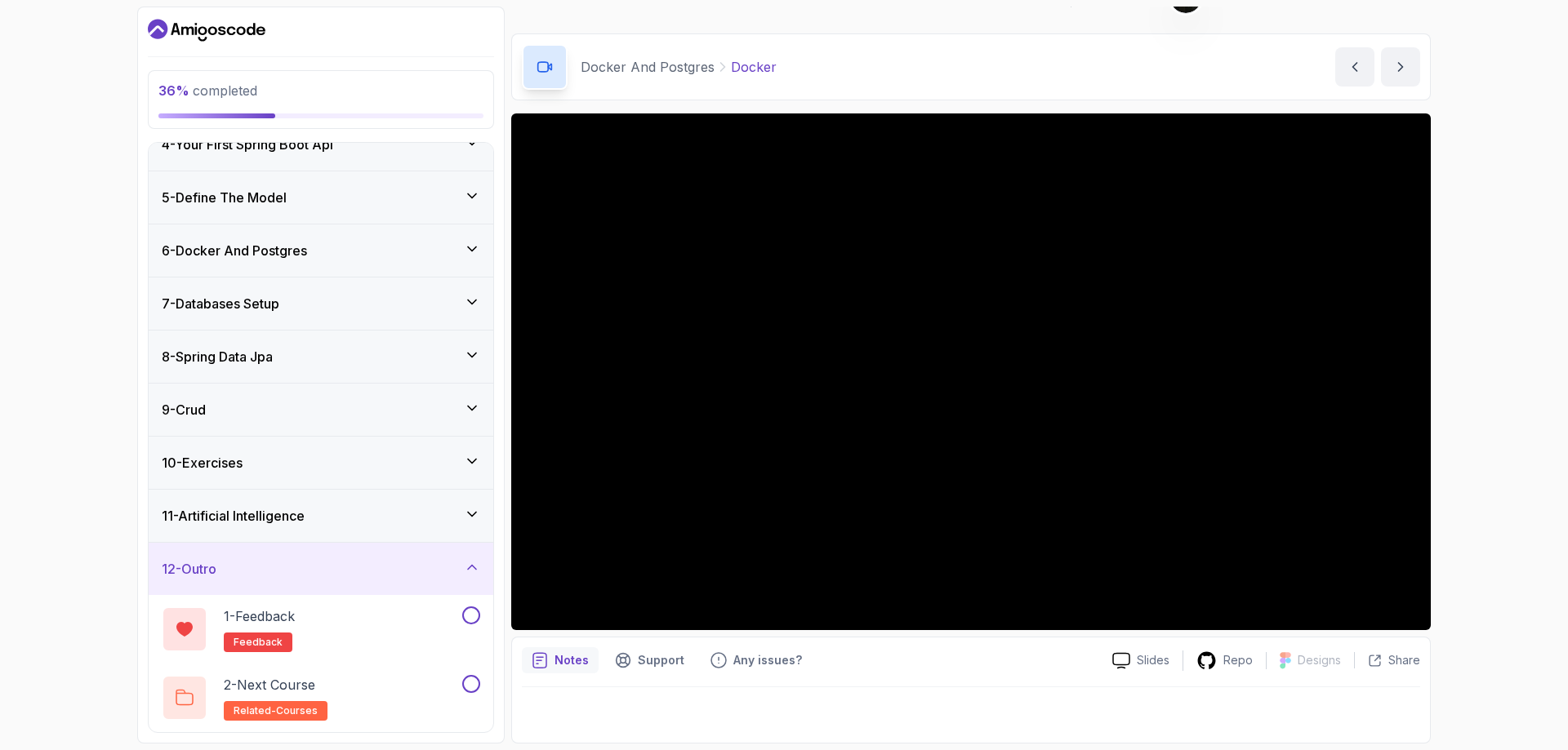
click at [341, 570] on div "12 - Outro" at bounding box center [321, 569] width 319 height 19
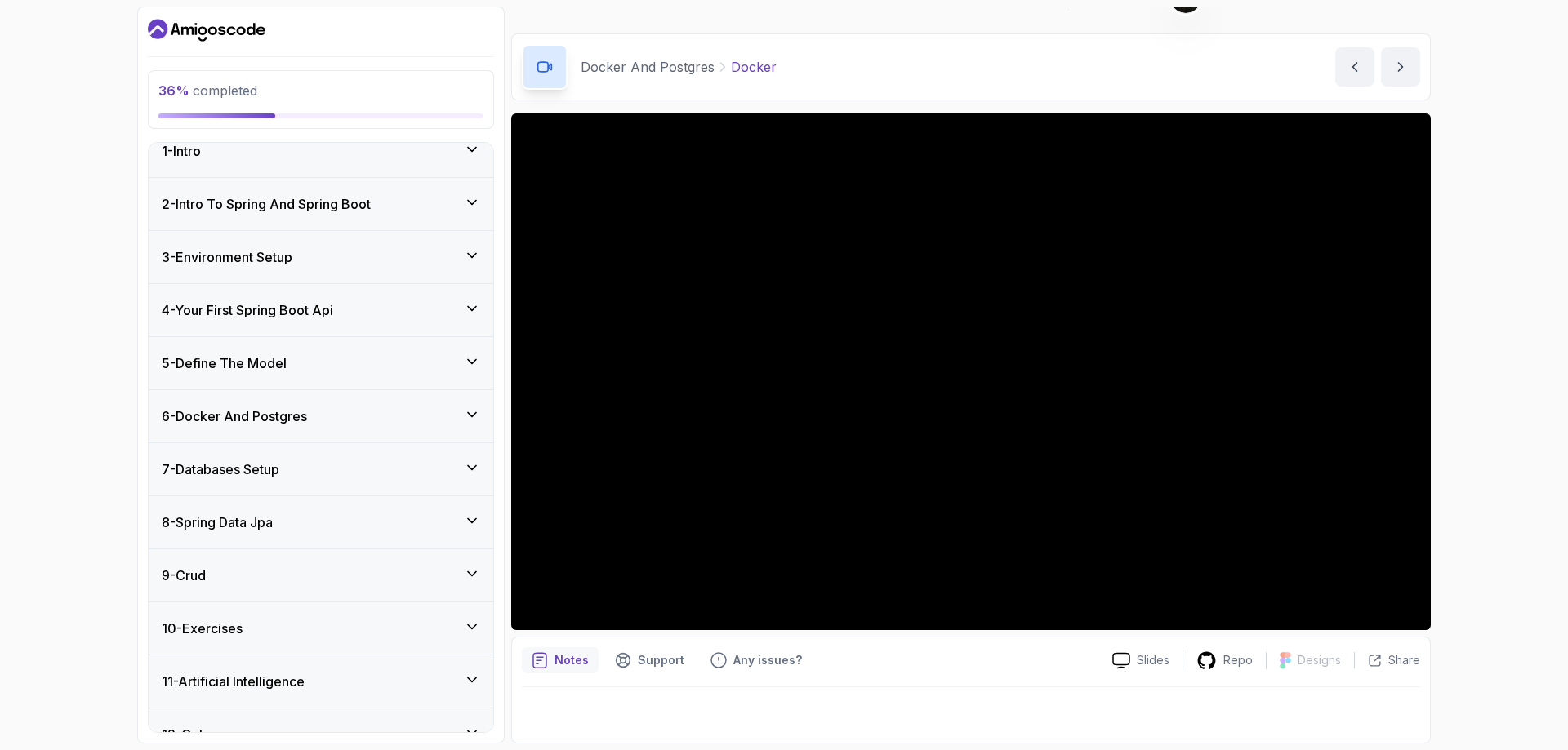
scroll to position [0, 0]
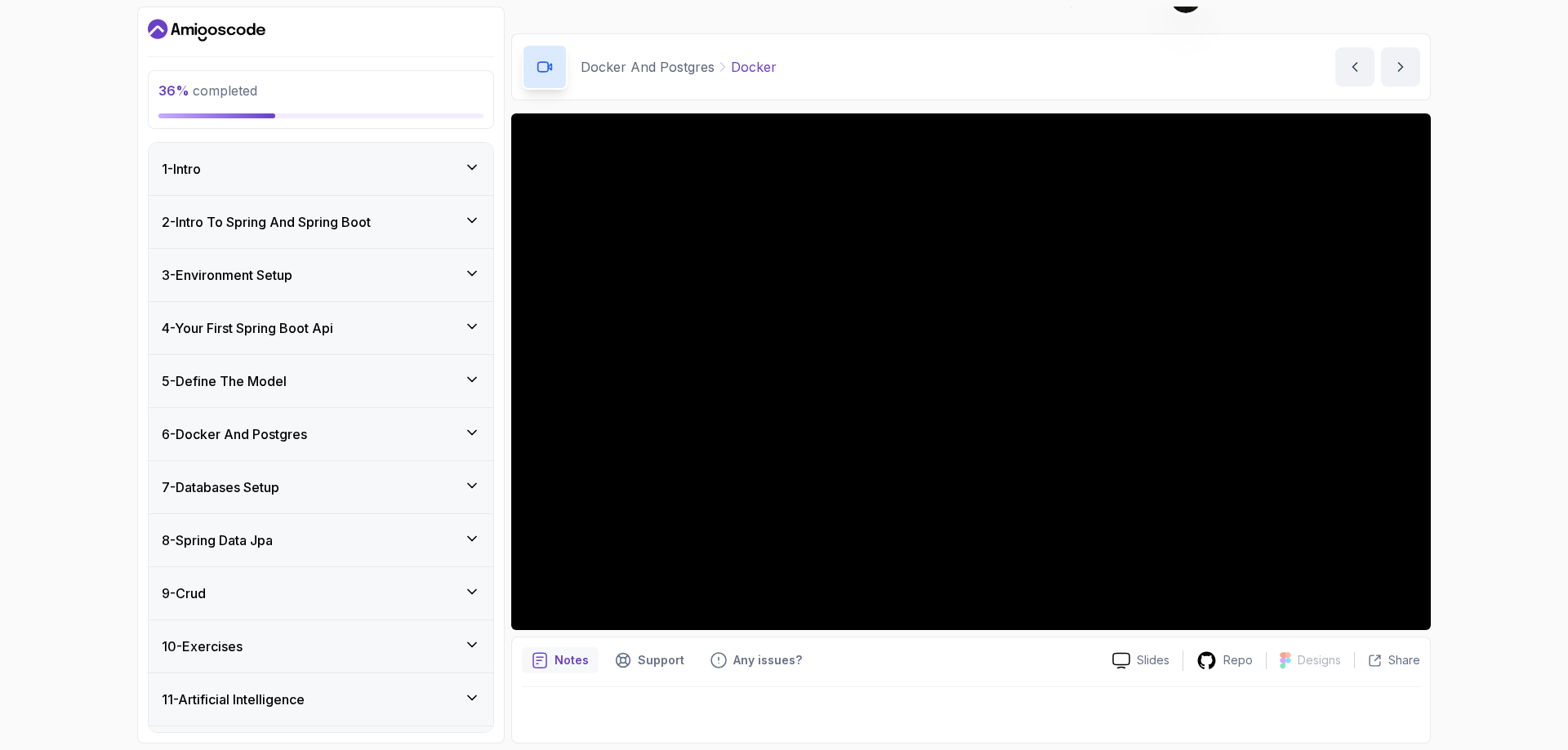
click at [323, 436] on div "6 - Docker And Postgres" at bounding box center [321, 434] width 319 height 19
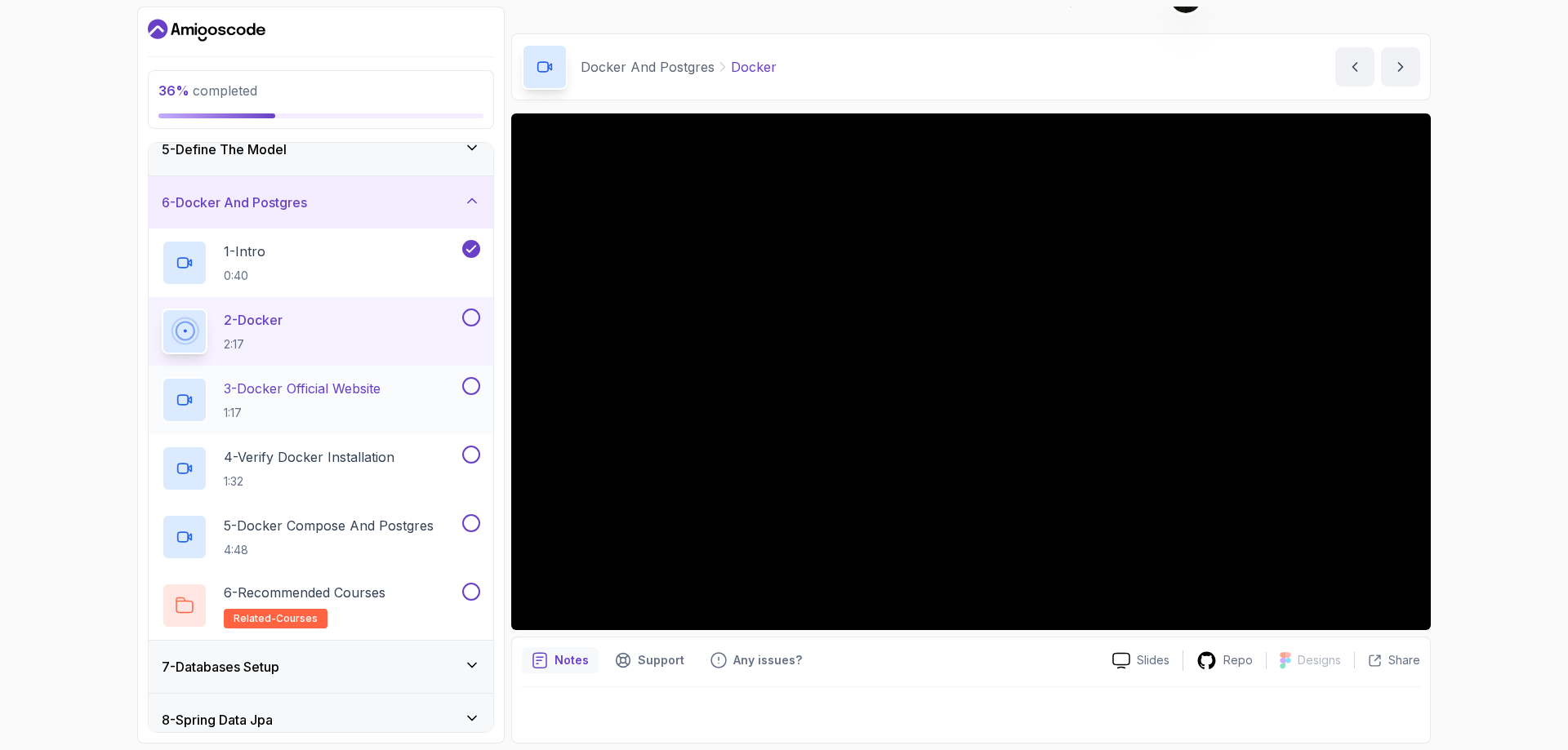
scroll to position [245, 0]
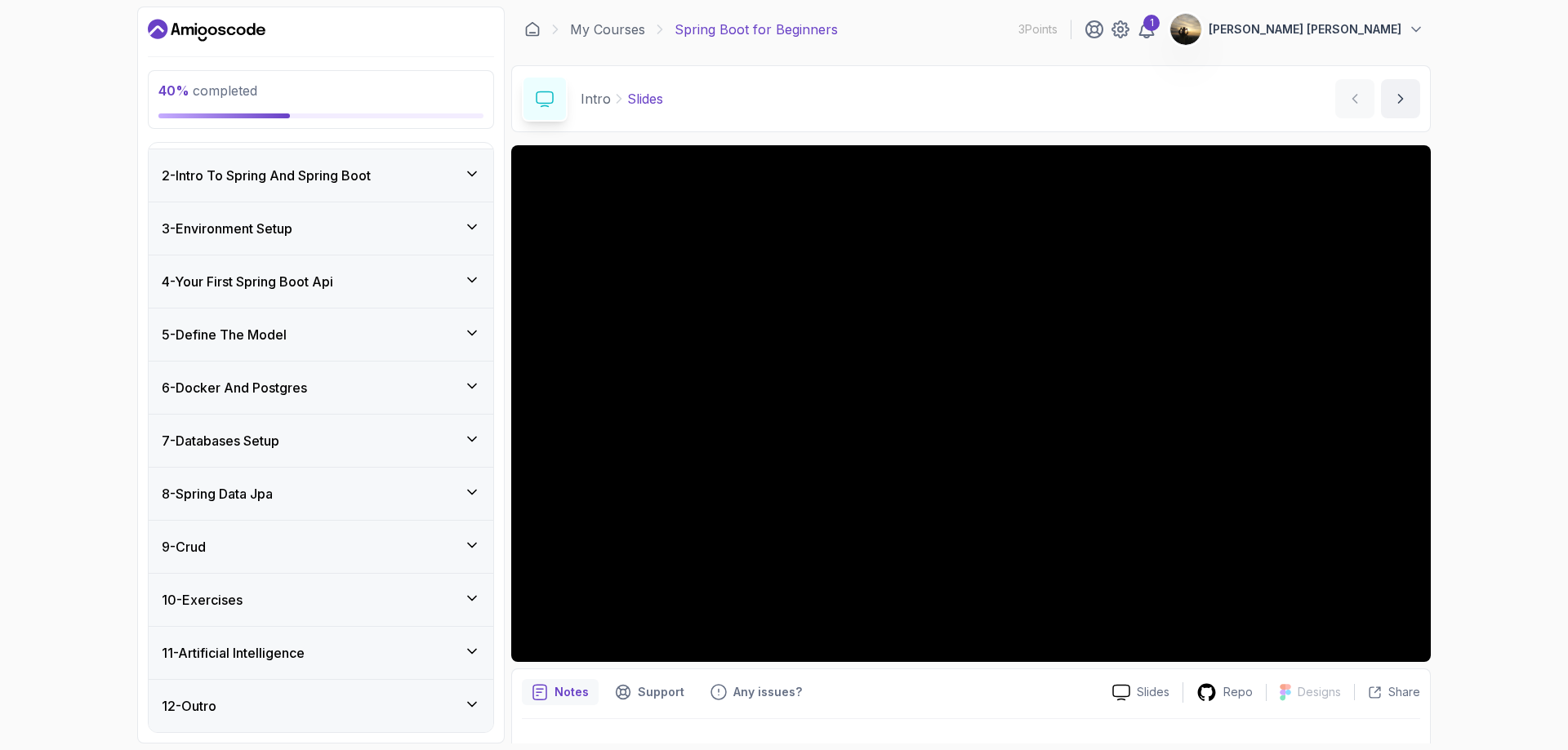
scroll to position [183, 0]
click at [346, 371] on div "6 - Docker And Postgres" at bounding box center [321, 387] width 344 height 52
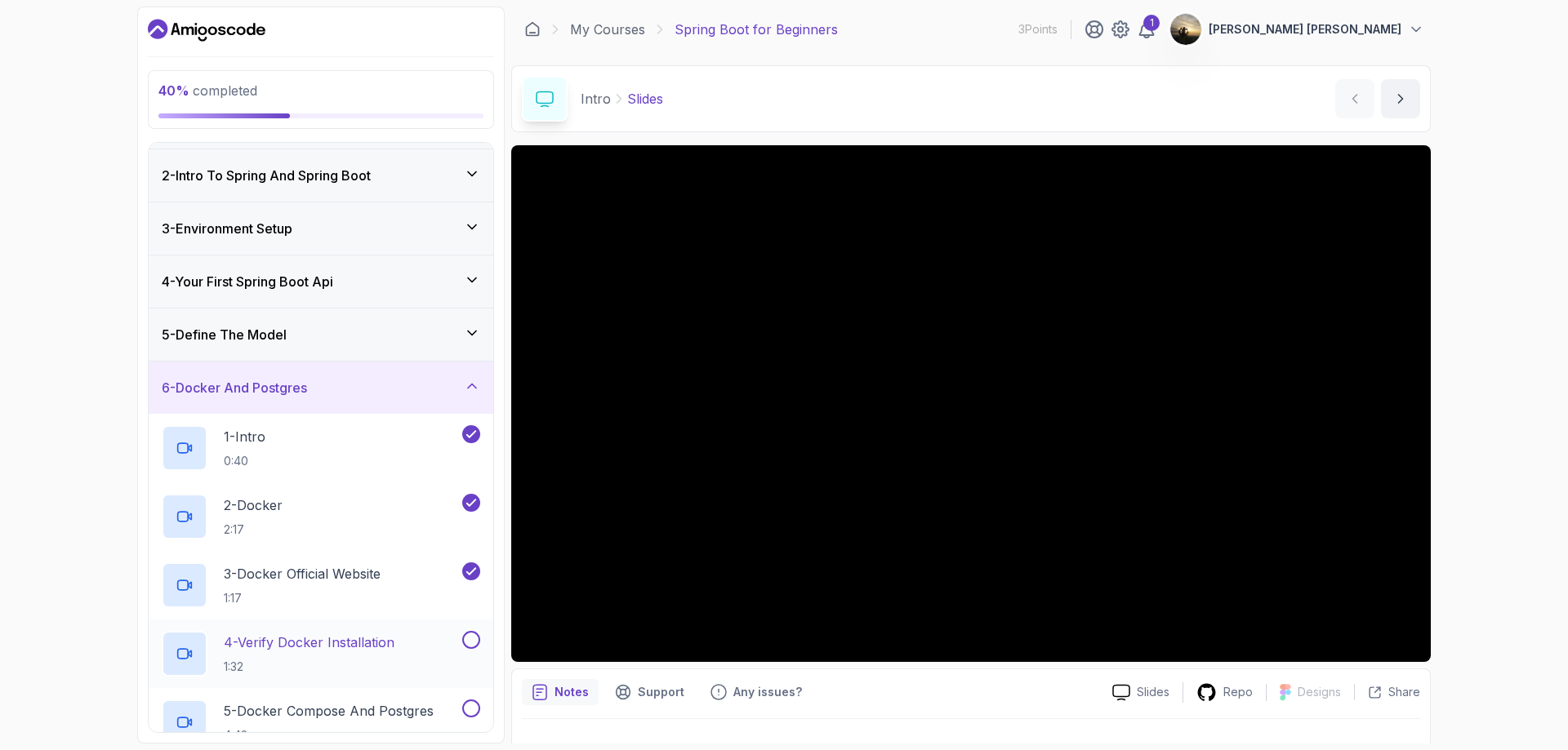
click at [319, 646] on p "4 - Verify Docker Installation" at bounding box center [309, 642] width 171 height 19
click at [362, 645] on p "4 - Verify Docker Installation" at bounding box center [309, 642] width 171 height 19
click at [467, 634] on button at bounding box center [471, 640] width 18 height 18
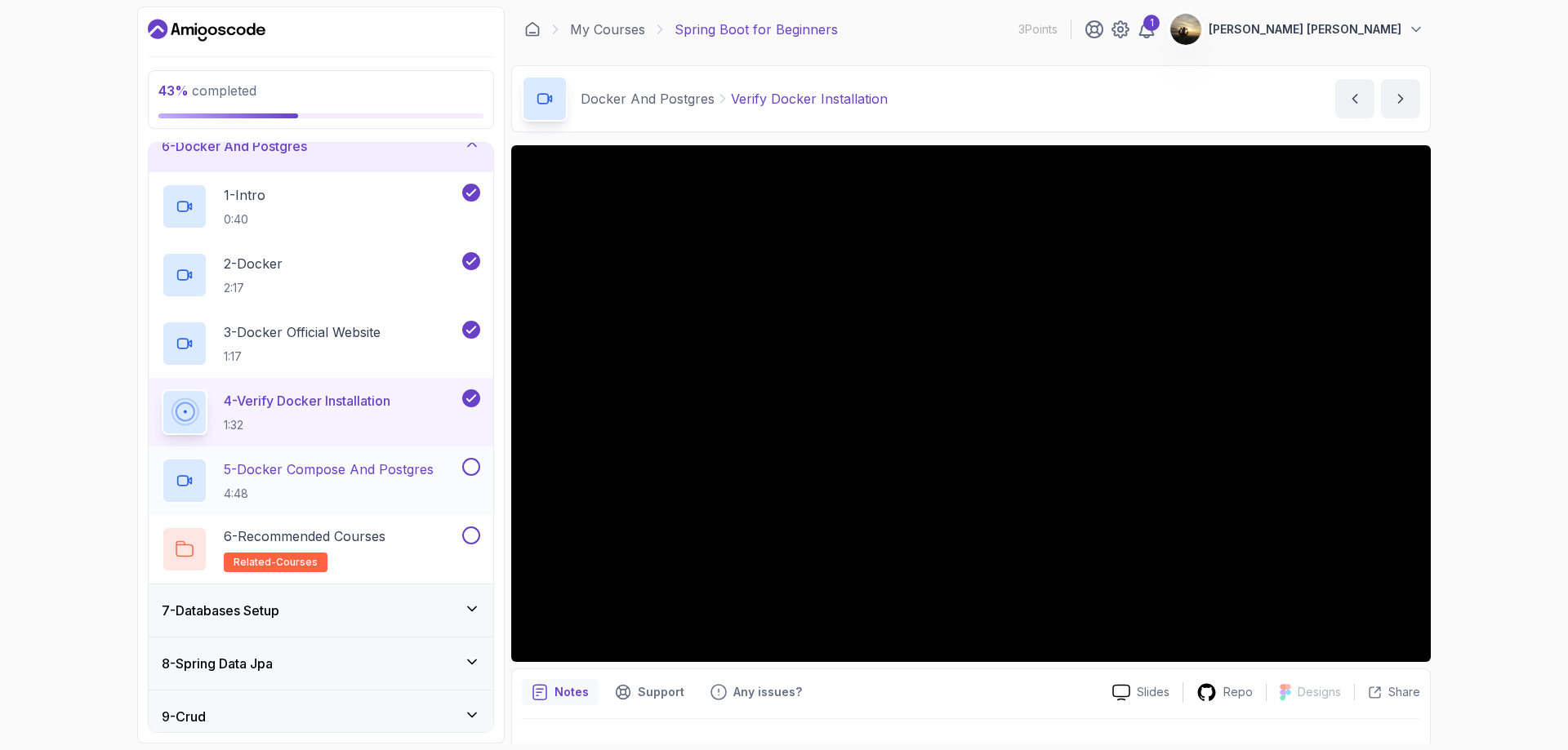
scroll to position [292, 0]
click at [1393, 93] on icon "next content" at bounding box center [1400, 98] width 16 height 16
